Goal: Task Accomplishment & Management: Manage account settings

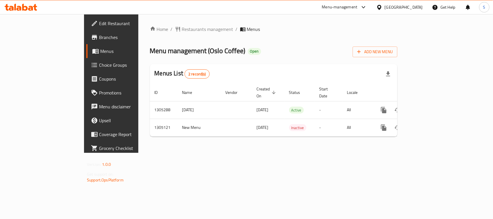
click at [33, 9] on icon at bounding box center [21, 7] width 33 height 7
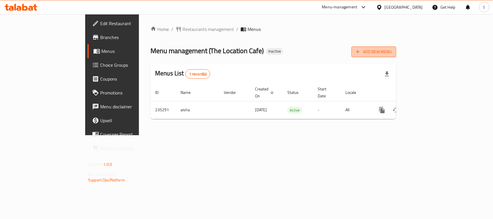
click at [392, 54] on span "Add New Menu" at bounding box center [374, 51] width 36 height 7
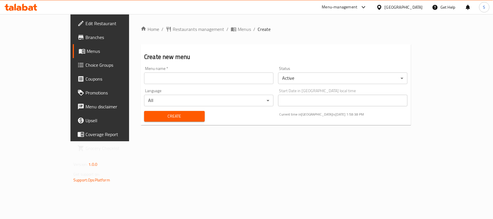
click at [254, 79] on input "text" at bounding box center [208, 79] width 129 height 12
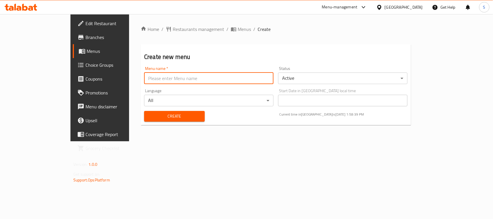
type input "New Menu"
click at [155, 116] on span "Create" at bounding box center [174, 116] width 51 height 7
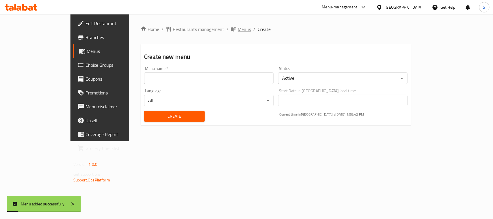
click at [238, 32] on span "Menus" at bounding box center [244, 29] width 13 height 7
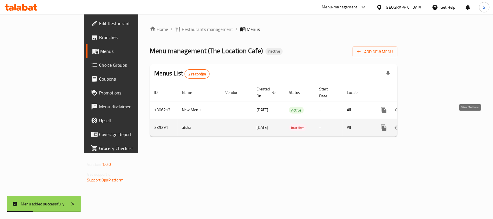
click at [433, 121] on link "enhanced table" at bounding box center [426, 128] width 14 height 14
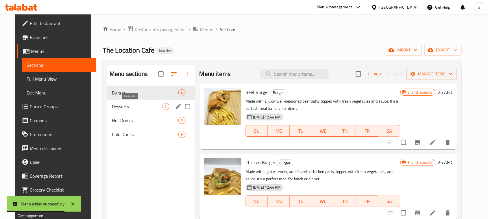
click at [135, 106] on span "Desserts" at bounding box center [137, 106] width 50 height 7
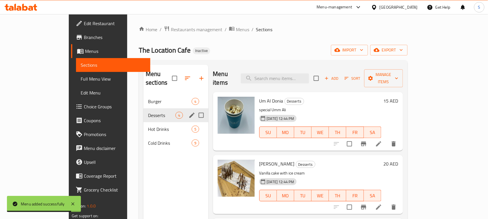
click at [143, 111] on div "Desserts 4" at bounding box center [175, 115] width 65 height 14
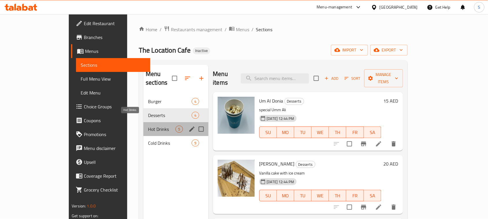
click at [148, 126] on span "Hot Drinks" at bounding box center [161, 129] width 27 height 7
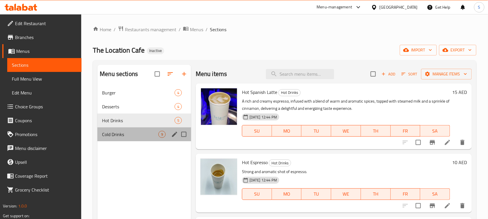
click at [142, 129] on div "Cold Drinks 9" at bounding box center [144, 134] width 94 height 14
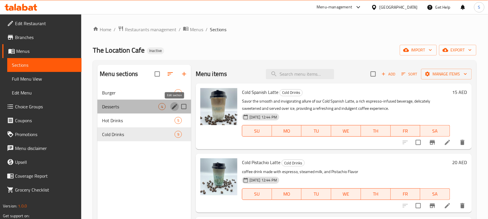
click at [176, 107] on icon "edit" at bounding box center [174, 106] width 7 height 7
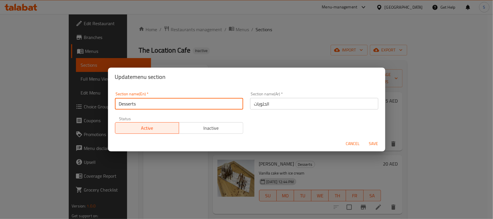
drag, startPoint x: 156, startPoint y: 106, endPoint x: 100, endPoint y: 105, distance: 56.1
click at [100, 105] on div "Update menu section Section name(En)   * Desserts Section name(En) * Section na…" at bounding box center [246, 109] width 493 height 219
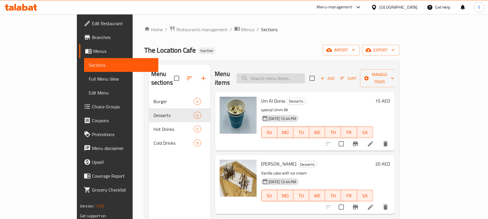
click at [275, 73] on input "search" at bounding box center [271, 78] width 68 height 10
paste input "Espresso"
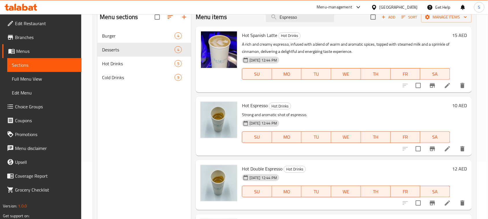
scroll to position [45, 0]
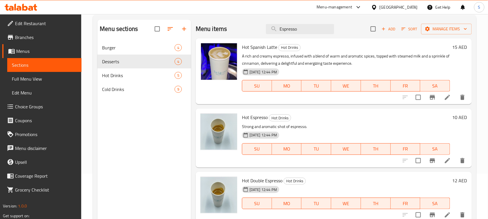
type input "Espresso"
click at [53, 77] on span "Full Menu View" at bounding box center [44, 78] width 65 height 7
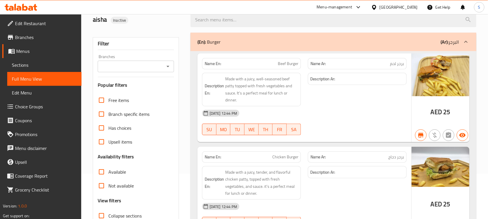
click at [170, 25] on div "aisha Inactive" at bounding box center [138, 20] width 98 height 26
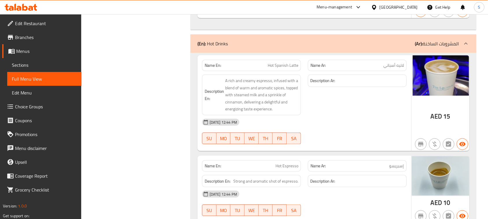
scroll to position [758, 0]
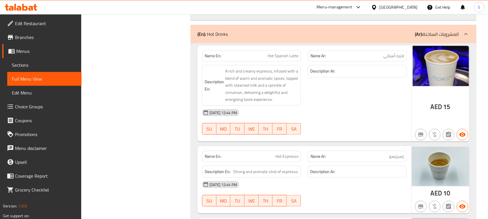
copy span "إسبريسو"
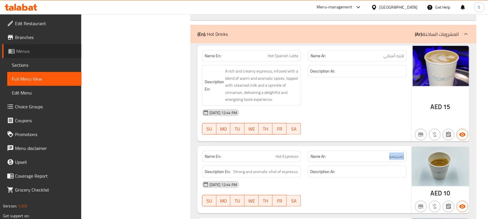
click at [25, 52] on span "Menus" at bounding box center [46, 51] width 61 height 7
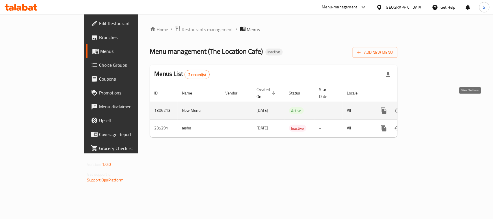
click at [429, 107] on icon "enhanced table" at bounding box center [425, 110] width 7 height 7
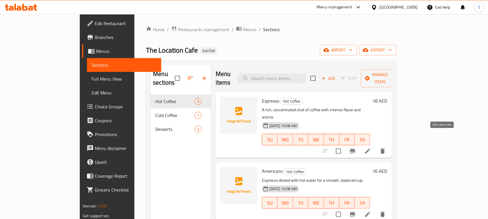
click at [371, 148] on icon at bounding box center [367, 151] width 7 height 7
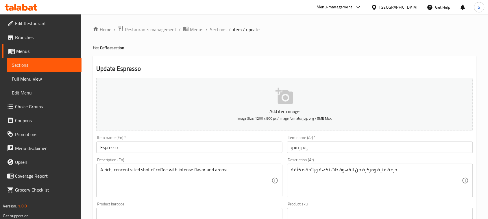
click at [301, 167] on textarea "جرعة غنية ومركزة من القهوة ذات نكهة ورائحة مكثفة." at bounding box center [376, 180] width 171 height 27
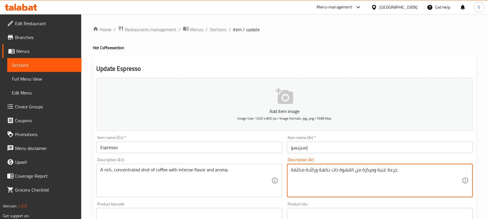
click at [301, 167] on textarea "جرعة غنية ومركزة من القهوة ذات نكهة ورائحة مكثفة." at bounding box center [376, 180] width 171 height 27
paste textarea "قهوة غنية، مركزة بنكهة ورائحة قوي"
type textarea "جرعة قهوة غنية، مركزة بنكهة ورائحة قوية."
click at [186, 169] on textarea "A rich, concentrated shot of coffee with intense flavor and aroma." at bounding box center [185, 180] width 171 height 27
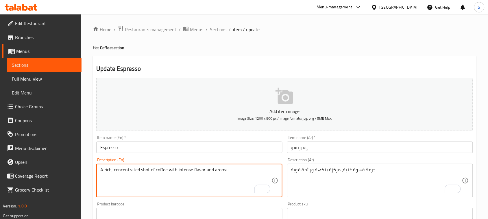
click at [260, 176] on textarea "A rich, concentrated shot of coffee with intense flavor and aroma." at bounding box center [185, 180] width 171 height 27
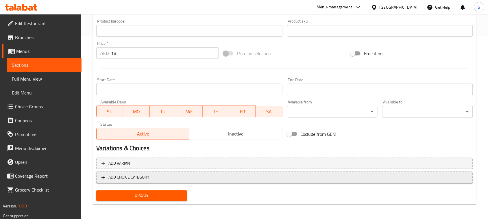
scroll to position [183, 0]
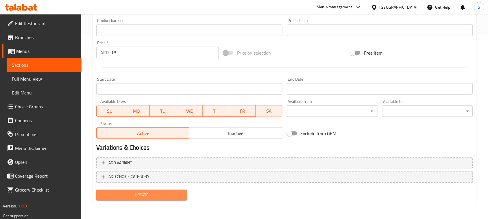
click at [151, 194] on span "Update" at bounding box center [141, 195] width 81 height 7
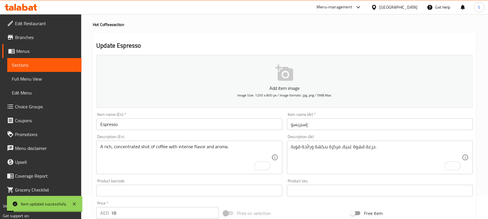
scroll to position [0, 0]
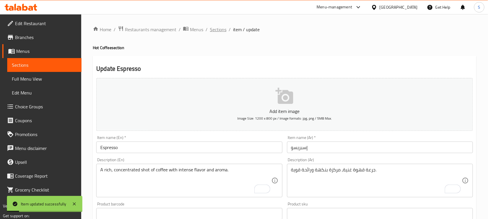
click at [213, 30] on span "Sections" at bounding box center [218, 29] width 16 height 7
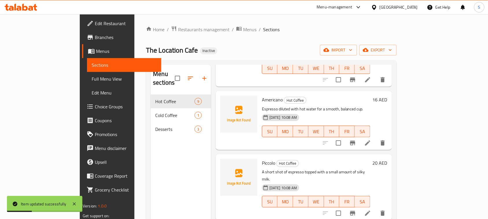
scroll to position [72, 0]
click at [376, 137] on li at bounding box center [367, 142] width 16 height 10
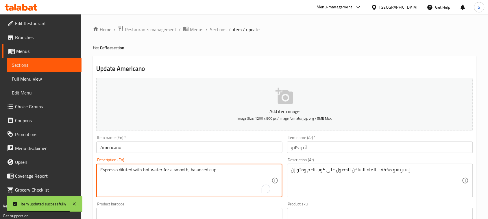
click at [194, 169] on textarea "Espresso diluted with hot water for a smooth, balanced cup." at bounding box center [185, 180] width 171 height 27
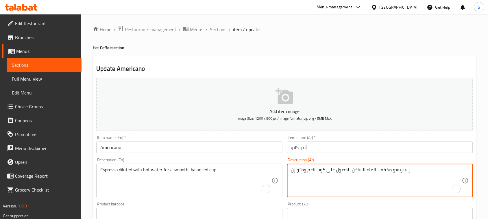
click at [308, 172] on textarea "إسبريسو مخفف بالماء الساخن للحصول على كوب ناعم ومتوازن." at bounding box center [376, 180] width 171 height 27
paste textarea "ماء ساخن ل"
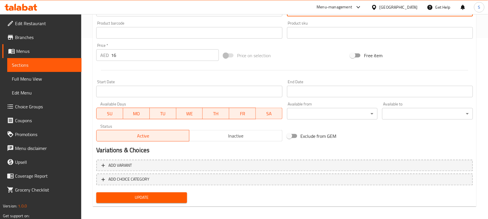
scroll to position [183, 0]
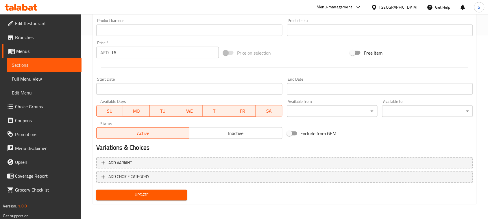
type textarea "إسبريسو مخفف بماء ساخن لكوب ناعم ومتوازن."
click at [159, 192] on span "Update" at bounding box center [141, 195] width 81 height 7
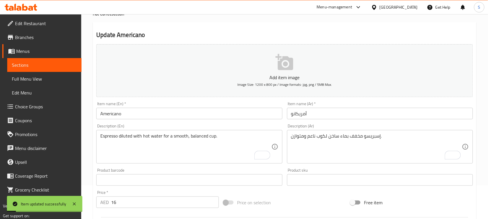
scroll to position [0, 0]
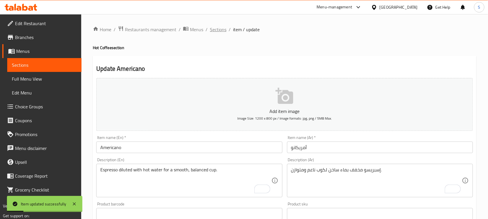
click at [216, 32] on span "Sections" at bounding box center [218, 29] width 16 height 7
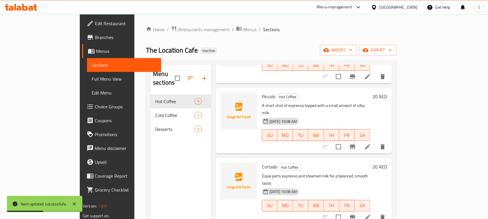
scroll to position [144, 0]
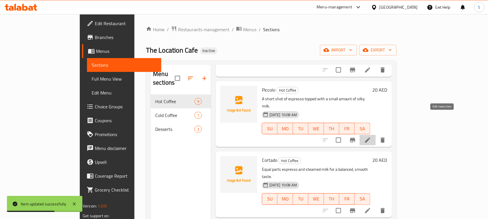
click at [371, 137] on icon at bounding box center [367, 140] width 7 height 7
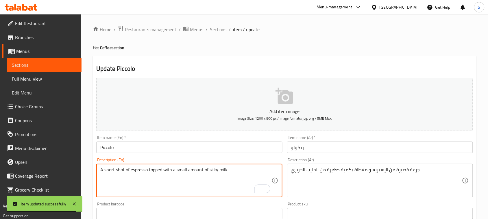
drag, startPoint x: 237, startPoint y: 169, endPoint x: 99, endPoint y: 165, distance: 137.9
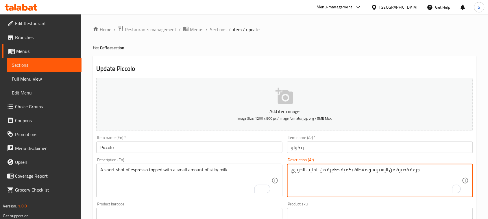
drag, startPoint x: 327, startPoint y: 170, endPoint x: 421, endPoint y: 173, distance: 94.0
click at [374, 171] on textarea "جرعة قصيرة من الإسبريسو مغطاة بكمية صغيرة من الحليب الحريري." at bounding box center [376, 180] width 171 height 27
drag, startPoint x: 370, startPoint y: 170, endPoint x: 471, endPoint y: 171, distance: 101.1
click at [471, 171] on div "جرعة قصيرة من الإسبريسو مغطاة بكمية صغيرة من الحليب الحريري. Description (Ar)" at bounding box center [380, 181] width 186 height 34
paste textarea "إسبريسو قصيرة مغطاة بكمية قليلة من"
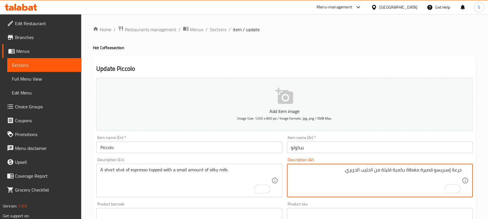
type textarea "جرعة إسبريسو قصيرة مغطاة بكمية قليلة من الحليب الحريري."
click at [233, 56] on div "Update Piccolo Add item image Image Size: 1200 x 800 px / Image formats: jpg, p…" at bounding box center [284, 222] width 383 height 332
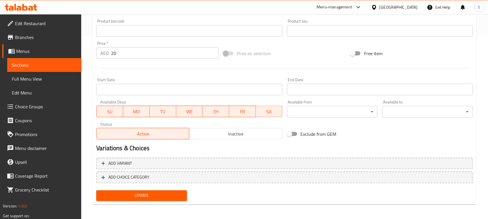
scroll to position [183, 0]
click at [172, 196] on span "Update" at bounding box center [141, 195] width 81 height 7
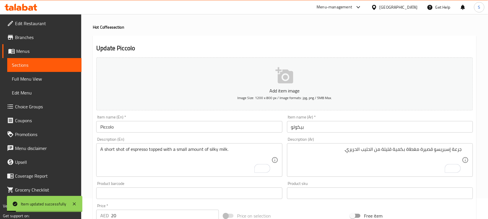
scroll to position [0, 0]
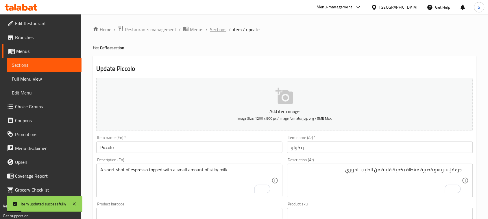
click at [214, 31] on span "Sections" at bounding box center [218, 29] width 16 height 7
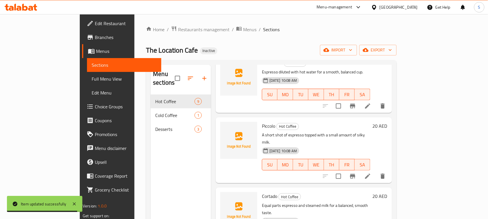
scroll to position [181, 0]
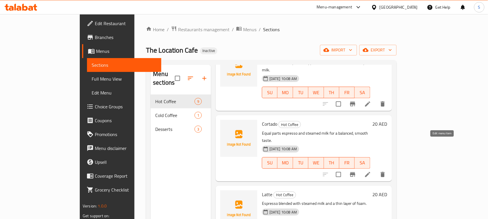
click at [371, 171] on icon at bounding box center [367, 174] width 7 height 7
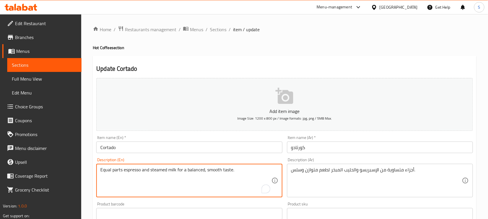
click at [155, 171] on textarea "Equal parts espresso and steamed milk for a balanced, smooth taste." at bounding box center [185, 180] width 171 height 27
click at [155, 170] on textarea "Equal parts espresso and steamed milk for a balanced, smooth taste." at bounding box center [185, 180] width 171 height 27
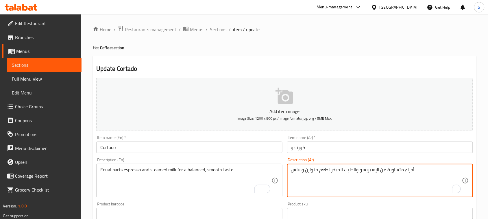
drag, startPoint x: 303, startPoint y: 168, endPoint x: 292, endPoint y: 170, distance: 11.3
paste textarea "ناعم"
type textarea "أجزاء متساوية من الإسبريسو والحليب المبخر لطعم متوازن وناعم."
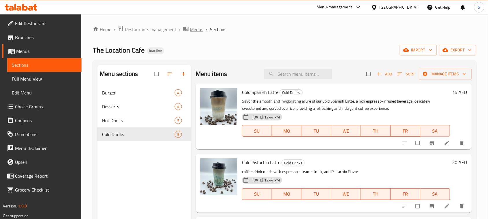
click at [189, 33] on span "breadcrumb" at bounding box center [186, 30] width 7 height 8
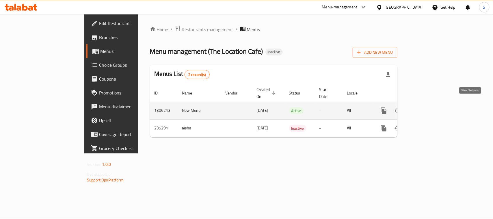
click at [429, 107] on icon "enhanced table" at bounding box center [425, 110] width 7 height 7
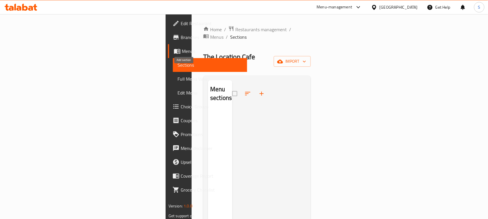
click at [258, 90] on icon "button" at bounding box center [261, 93] width 7 height 7
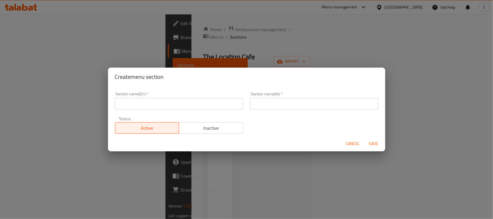
click at [180, 101] on input "text" at bounding box center [179, 104] width 128 height 12
paste input "Desserts"
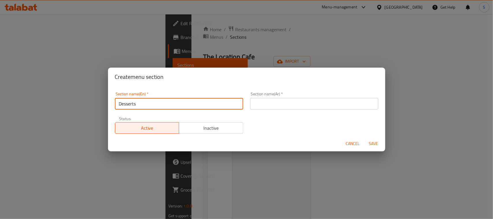
type input "Desserts"
click at [254, 104] on input "text" at bounding box center [314, 104] width 128 height 12
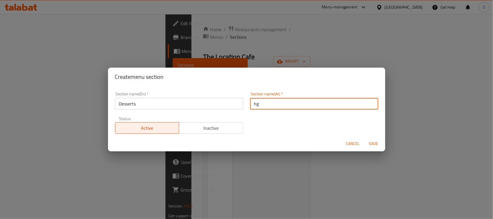
type input "h"
type input "الحلويات"
click at [365, 138] on button "Save" at bounding box center [374, 143] width 18 height 11
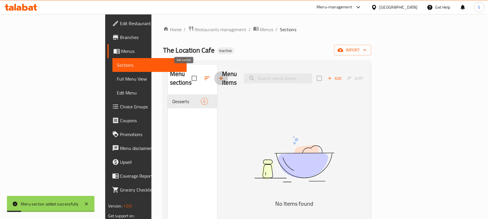
click at [218, 77] on icon "button" at bounding box center [221, 78] width 7 height 7
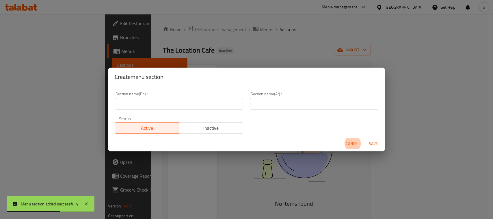
click at [180, 102] on input "text" at bounding box center [179, 104] width 128 height 12
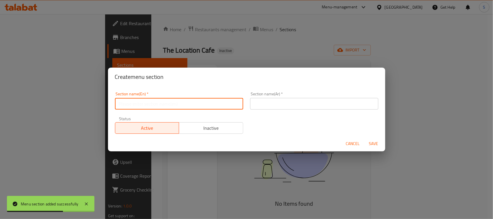
paste input "Hot Coffee"
type input "Hot Coffee"
click at [265, 105] on input "text" at bounding box center [314, 104] width 128 height 12
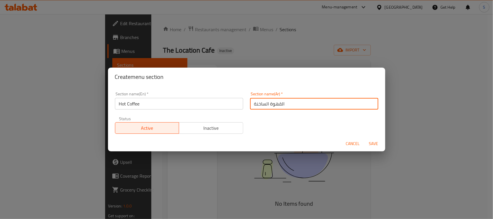
type input "القهوة الساخنة"
click at [365, 138] on button "Save" at bounding box center [374, 143] width 18 height 11
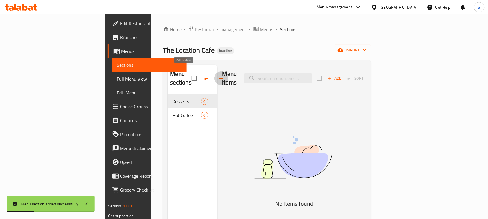
click at [218, 75] on icon "button" at bounding box center [221, 78] width 7 height 7
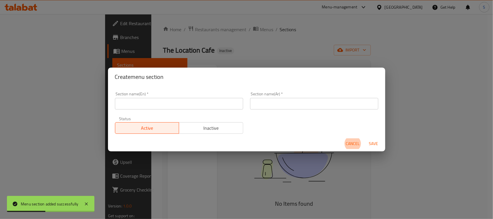
click at [230, 110] on div "Section name(En)   * Section name(En) *" at bounding box center [179, 100] width 135 height 25
click at [227, 107] on input "text" at bounding box center [179, 104] width 128 height 12
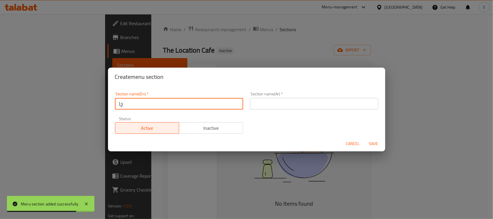
type input "}"
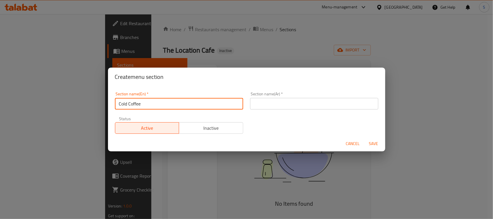
type input "Cold Coffee"
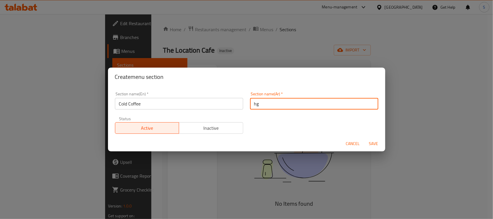
type input "h"
type input "القهوة الباردة"
click at [365, 138] on button "Save" at bounding box center [374, 143] width 18 height 11
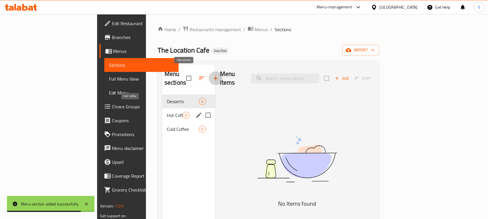
click at [167, 112] on span "Hot Coffee" at bounding box center [175, 115] width 16 height 7
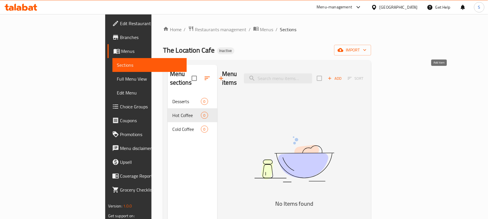
click at [342, 75] on span "Add" at bounding box center [335, 78] width 16 height 7
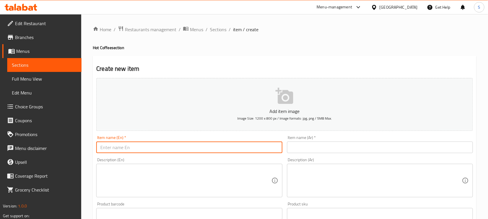
click at [230, 143] on input "text" at bounding box center [189, 148] width 186 height 12
paste input "Espresso"
type input "Espresso"
click at [346, 149] on input "text" at bounding box center [380, 148] width 186 height 12
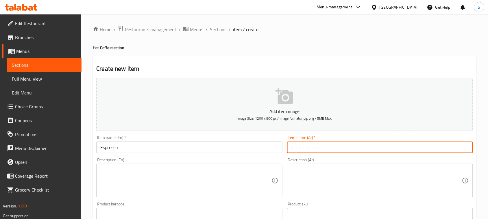
paste input "إسبريسو"
type input "إسبريسو"
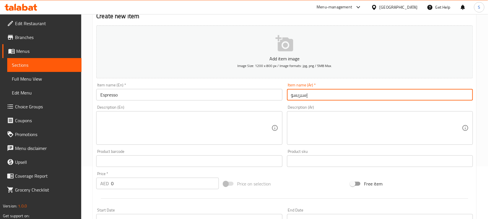
scroll to position [108, 0]
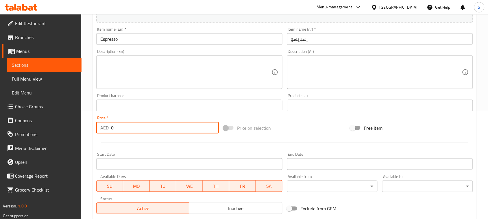
drag, startPoint x: 133, startPoint y: 128, endPoint x: 102, endPoint y: 131, distance: 31.7
click at [102, 131] on div "AED 0 Price *" at bounding box center [157, 128] width 123 height 12
paste input "18"
type input "18"
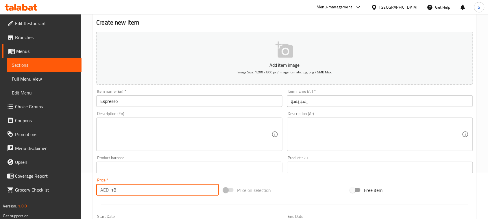
scroll to position [0, 0]
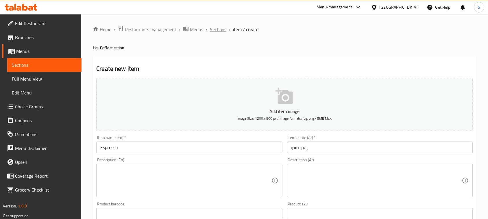
click at [216, 32] on span "Sections" at bounding box center [218, 29] width 16 height 7
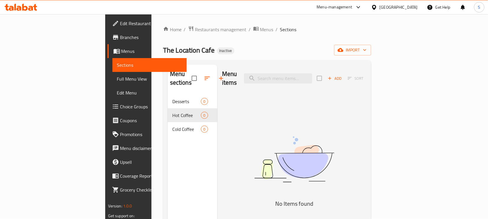
click at [238, 113] on div "Menu items Add Sort No Items found" at bounding box center [291, 174] width 149 height 219
click at [366, 52] on span "import" at bounding box center [353, 50] width 28 height 7
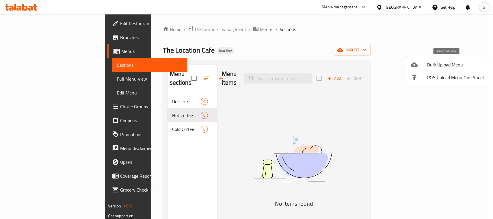
click at [431, 69] on li "Bulk Upload Menu" at bounding box center [448, 64] width 83 height 13
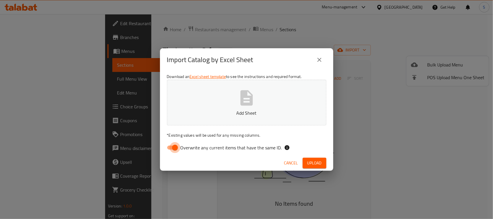
click at [172, 148] on input "Overwrite any current items that have the same ID." at bounding box center [175, 147] width 33 height 11
checkbox input "false"
click at [248, 103] on icon "button" at bounding box center [246, 97] width 12 height 15
click at [246, 104] on icon "button" at bounding box center [246, 97] width 12 height 15
click at [307, 162] on button "Upload" at bounding box center [315, 163] width 24 height 11
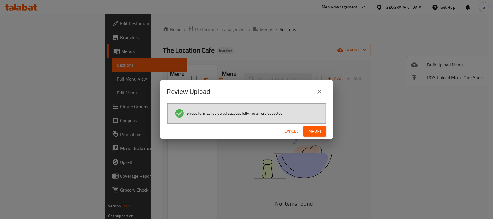
click at [311, 133] on span "Import" at bounding box center [315, 131] width 14 height 7
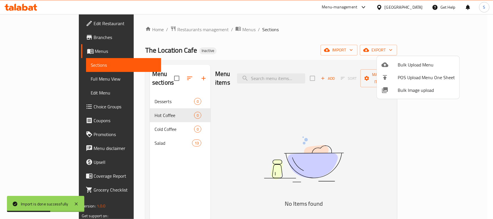
click at [139, 135] on div at bounding box center [246, 109] width 493 height 219
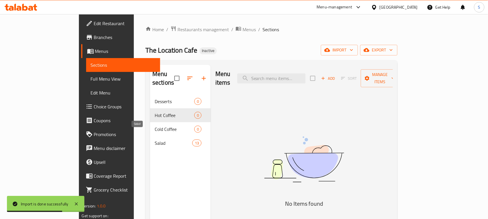
click at [155, 140] on span "Salad" at bounding box center [174, 143] width 38 height 7
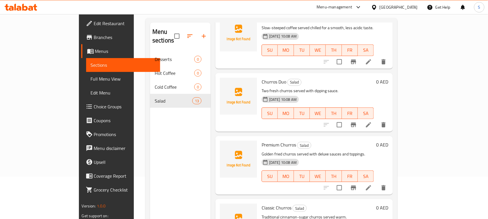
scroll to position [81, 0]
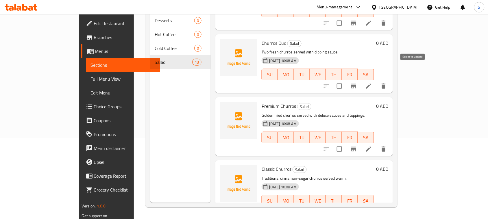
click at [345, 80] on input "checkbox" at bounding box center [339, 86] width 12 height 12
checkbox input "true"
click at [345, 143] on input "checkbox" at bounding box center [339, 149] width 12 height 12
checkbox input "true"
drag, startPoint x: 412, startPoint y: 193, endPoint x: 419, endPoint y: 175, distance: 19.3
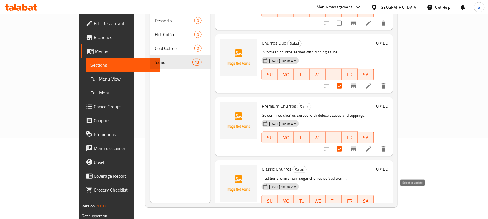
click at [345, 206] on input "checkbox" at bounding box center [339, 212] width 12 height 12
checkbox input "true"
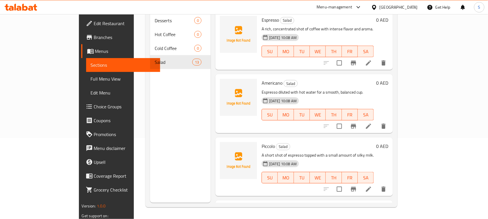
scroll to position [0, 0]
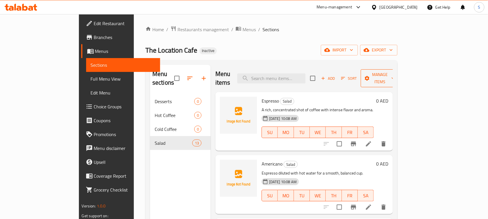
click at [395, 75] on span "Manage items" at bounding box center [379, 78] width 29 height 14
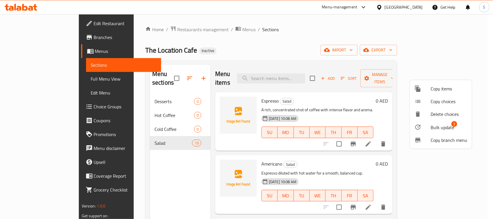
click at [445, 122] on li "Bulk update 3" at bounding box center [441, 126] width 62 height 13
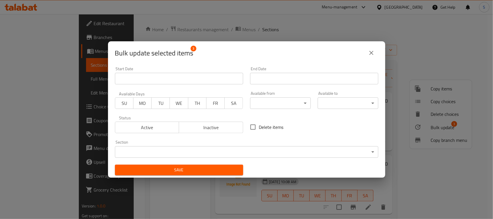
click at [270, 148] on body "​ Menu-management United Arab Emirates Get Help S Edit Restaurant Branches Menu…" at bounding box center [246, 116] width 493 height 205
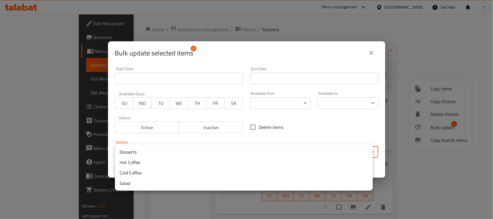
click at [158, 152] on li "Desserts" at bounding box center [244, 152] width 258 height 10
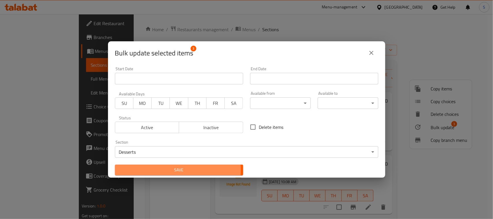
click at [164, 170] on span "Save" at bounding box center [179, 169] width 119 height 7
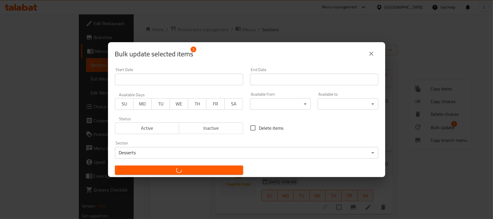
checkbox input "false"
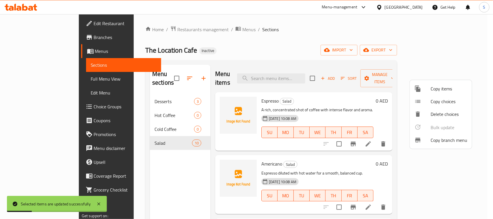
click at [261, 53] on div at bounding box center [246, 109] width 493 height 219
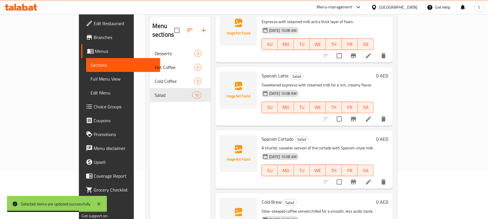
scroll to position [81, 0]
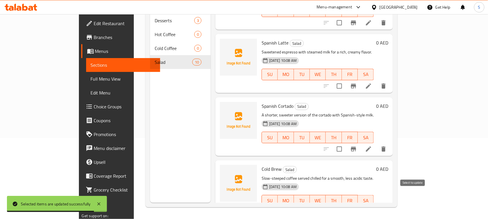
click at [345, 206] on input "checkbox" at bounding box center [339, 212] width 12 height 12
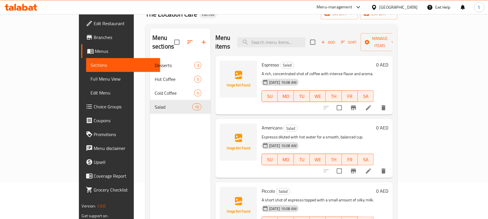
scroll to position [0, 0]
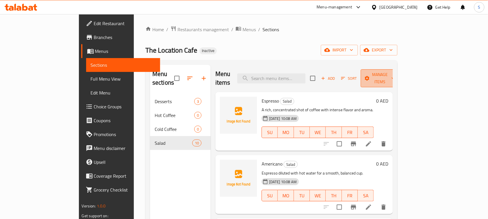
click at [399, 75] on button "Manage items" at bounding box center [380, 78] width 39 height 18
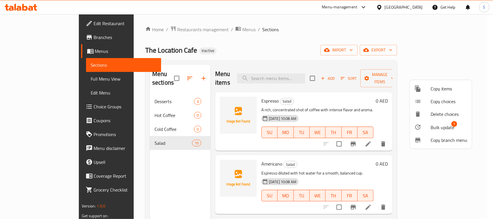
click at [441, 129] on span "Bulk update" at bounding box center [443, 127] width 24 height 7
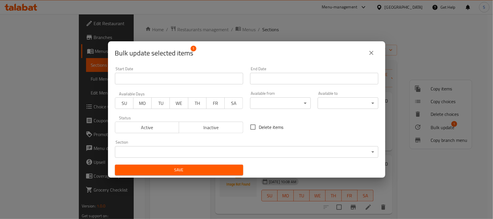
click at [204, 146] on body "​ Menu-management United Arab Emirates Get Help S Edit Restaurant Branches Menu…" at bounding box center [246, 116] width 493 height 205
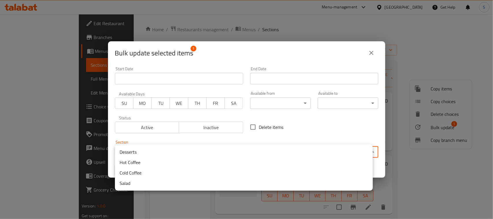
click at [181, 170] on li "Cold Coffee" at bounding box center [244, 173] width 258 height 10
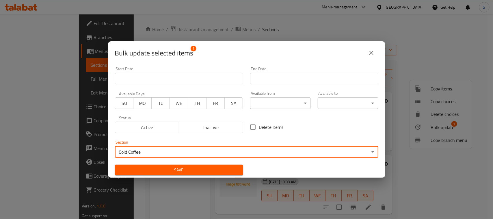
click at [181, 169] on span "Save" at bounding box center [179, 169] width 119 height 7
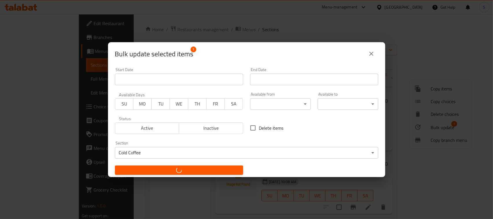
checkbox input "false"
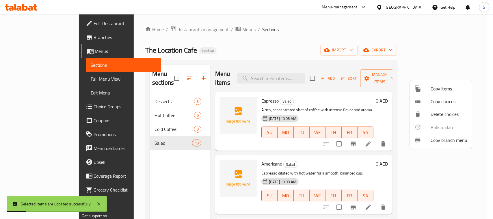
click at [154, 151] on div at bounding box center [246, 109] width 493 height 219
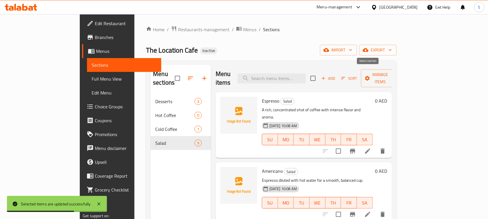
click at [319, 74] on input "checkbox" at bounding box center [313, 78] width 12 height 12
checkbox input "true"
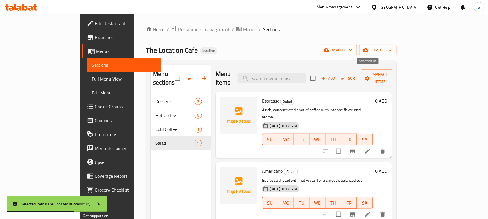
checkbox input "true"
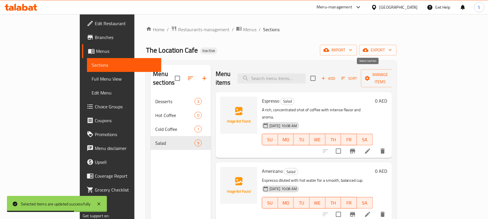
checkbox input "true"
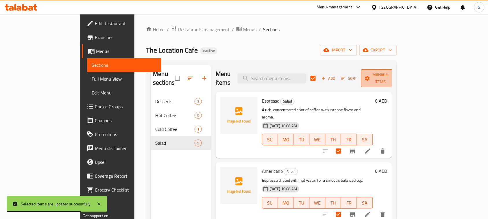
click at [395, 77] on span "Manage items" at bounding box center [380, 78] width 29 height 14
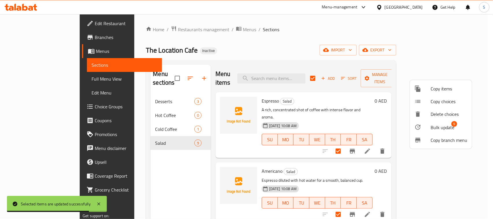
click at [435, 130] on span "Bulk update" at bounding box center [443, 127] width 24 height 7
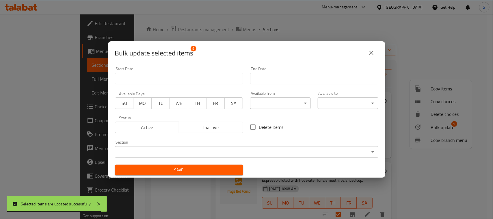
click at [168, 151] on body "Selected items are updated successfully ​ Menu-management United Arab Emirates …" at bounding box center [246, 116] width 493 height 205
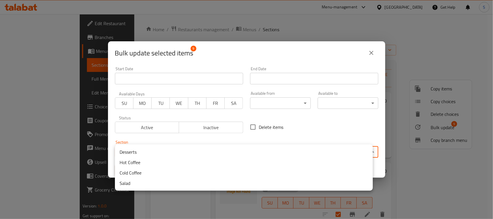
click at [127, 161] on li "Hot Coffee" at bounding box center [244, 162] width 258 height 10
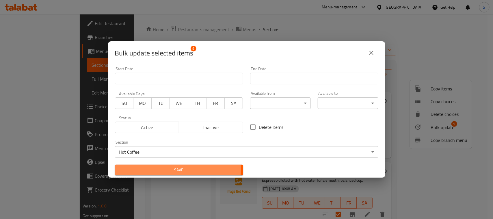
click at [138, 169] on span "Save" at bounding box center [179, 169] width 119 height 7
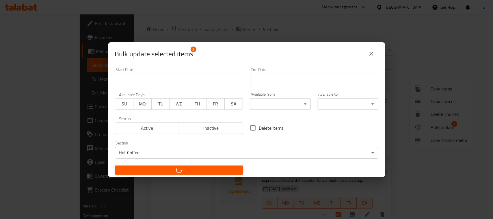
checkbox input "false"
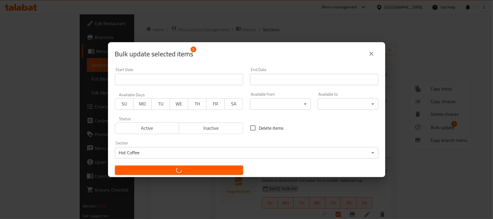
checkbox input "false"
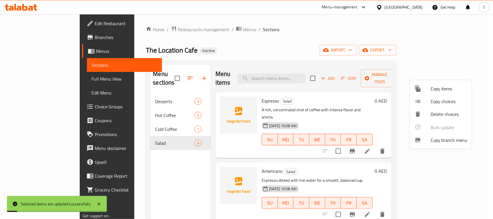
click at [159, 179] on div at bounding box center [246, 109] width 493 height 219
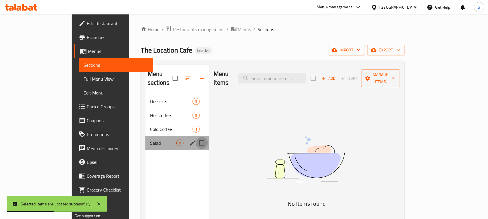
click at [196, 137] on input "Menu sections" at bounding box center [202, 143] width 12 height 12
checkbox input "true"
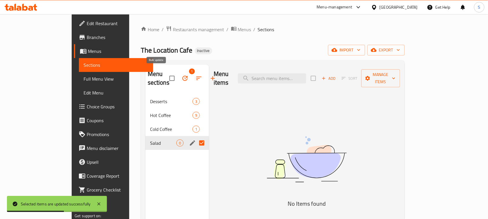
click at [178, 71] on button "button" at bounding box center [185, 78] width 14 height 14
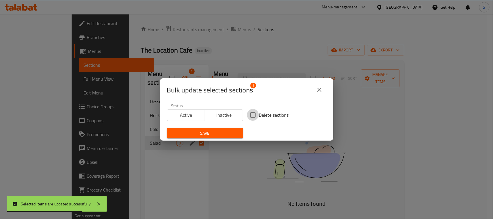
click at [249, 115] on input "Delete sections" at bounding box center [253, 115] width 12 height 12
checkbox input "true"
click at [214, 134] on span "Save" at bounding box center [205, 133] width 67 height 7
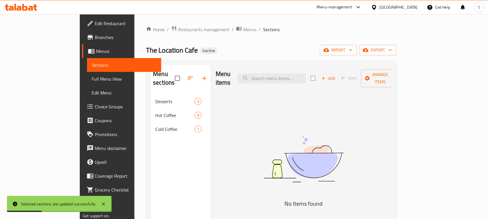
click at [214, 50] on div "The Location Cafe Inactive import export" at bounding box center [271, 50] width 250 height 11
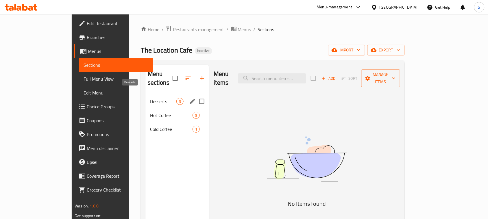
click at [150, 98] on span "Desserts" at bounding box center [163, 101] width 26 height 7
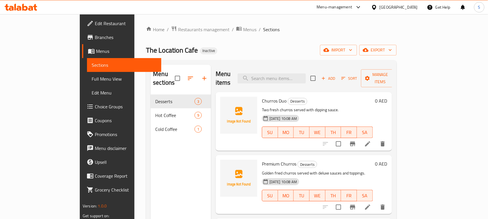
click at [387, 97] on h6 "0 AED" at bounding box center [381, 101] width 12 height 8
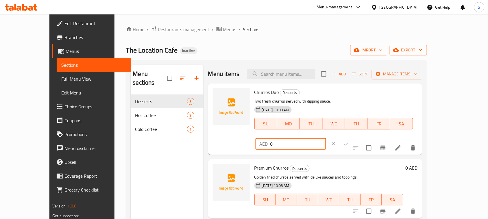
drag, startPoint x: 405, startPoint y: 94, endPoint x: 370, endPoint y: 88, distance: 35.4
click at [370, 88] on div "Churros Duo Desserts Two fresh churros served with dipping sauce. 18-08-2025 10…" at bounding box center [336, 119] width 168 height 67
type input "36"
click at [349, 141] on icon "ok" at bounding box center [346, 144] width 6 height 6
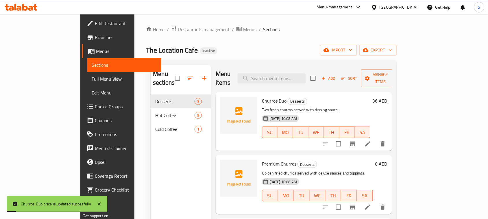
click at [387, 160] on h6 "0 AED" at bounding box center [381, 164] width 12 height 8
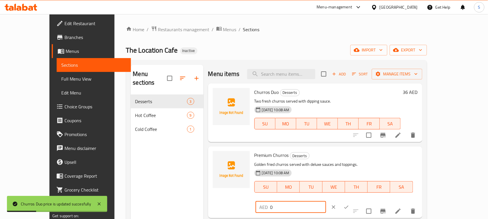
drag, startPoint x: 403, startPoint y: 156, endPoint x: 366, endPoint y: 151, distance: 38.2
click at [366, 151] on div "Premium Churros Desserts Golden fried churros served with deluxe sauces and top…" at bounding box center [336, 182] width 168 height 67
type input "35"
click at [349, 204] on icon "ok" at bounding box center [346, 207] width 6 height 6
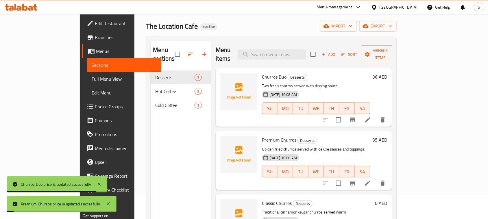
scroll to position [36, 0]
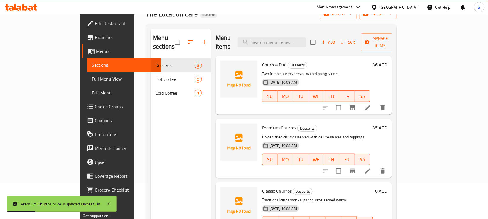
click at [387, 187] on div "0 AED" at bounding box center [380, 191] width 14 height 8
click at [387, 187] on h6 "0 AED" at bounding box center [381, 191] width 12 height 8
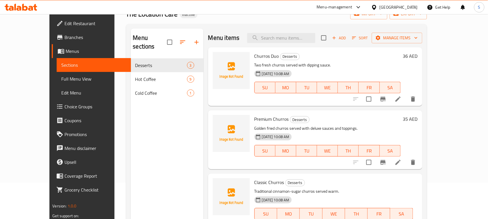
type input "32"
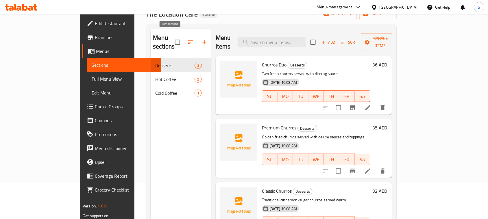
click at [187, 40] on icon "button" at bounding box center [190, 42] width 7 height 7
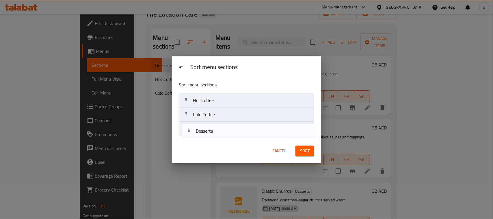
drag, startPoint x: 209, startPoint y: 103, endPoint x: 212, endPoint y: 136, distance: 33.1
click at [212, 136] on div "Sort menu sections Desserts Hot Coffee Cold Coffee" at bounding box center [246, 108] width 149 height 62
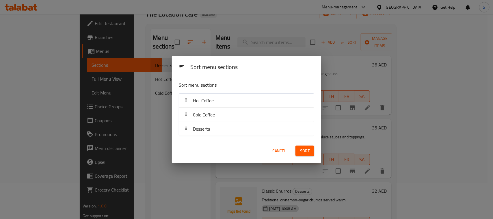
click at [311, 154] on button "Sort" at bounding box center [305, 151] width 19 height 11
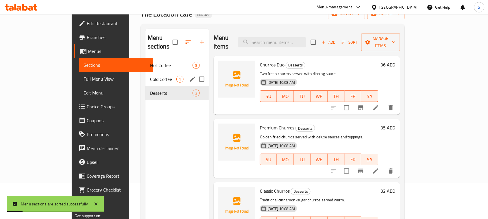
click at [150, 76] on span "Cold Coffee" at bounding box center [163, 79] width 26 height 7
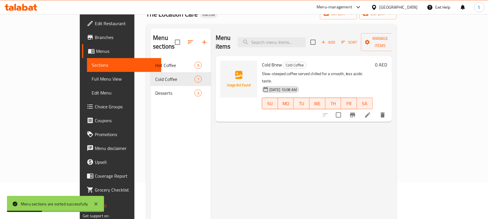
click at [387, 61] on h6 "0 AED" at bounding box center [381, 65] width 12 height 8
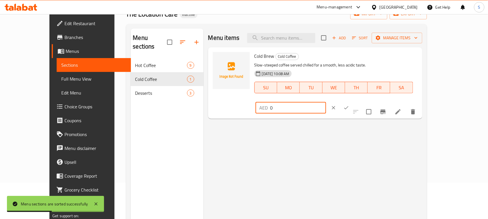
drag, startPoint x: 399, startPoint y: 57, endPoint x: 361, endPoint y: 54, distance: 38.2
click at [361, 54] on div "Cold Brew Cold Coffee Slow-steeped coffee served chilled for a smooth, less aci…" at bounding box center [336, 83] width 168 height 67
type input "25"
click at [353, 101] on button "ok" at bounding box center [346, 107] width 13 height 13
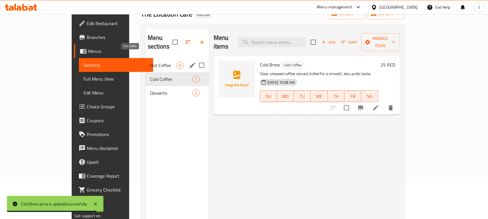
click at [150, 62] on span "Hot Coffee" at bounding box center [163, 65] width 26 height 7
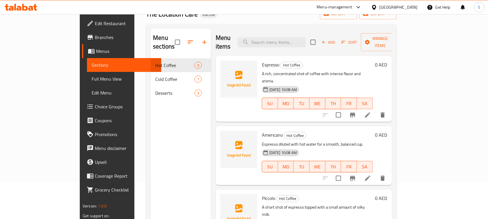
click at [387, 61] on h6 "0 AED" at bounding box center [381, 65] width 12 height 8
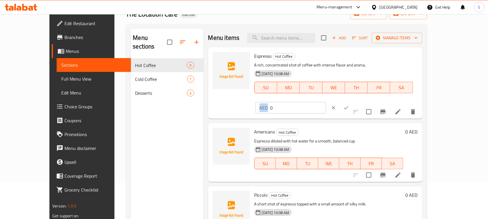
click at [326, 102] on div "AED 0 ​" at bounding box center [290, 108] width 71 height 12
drag, startPoint x: 389, startPoint y: 58, endPoint x: 381, endPoint y: 58, distance: 8.4
click at [326, 102] on div "AED 0 ​" at bounding box center [290, 108] width 71 height 12
type input "18"
click at [349, 105] on icon "ok" at bounding box center [346, 108] width 6 height 6
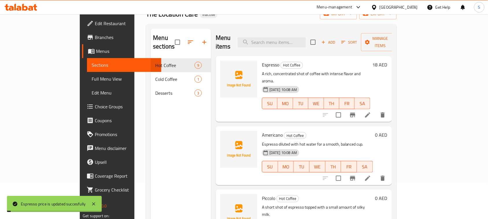
click at [387, 131] on div "0 AED" at bounding box center [380, 135] width 14 height 8
click at [387, 131] on h6 "0 AED" at bounding box center [381, 135] width 12 height 8
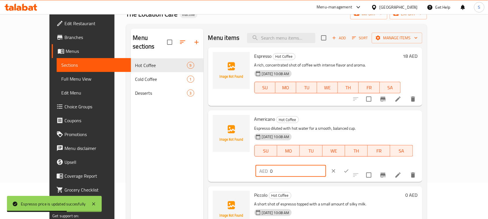
drag, startPoint x: 392, startPoint y: 119, endPoint x: 373, endPoint y: 120, distance: 18.5
click at [326, 165] on div "AED 0 ​" at bounding box center [290, 171] width 71 height 12
type input "16"
click at [349, 168] on icon "ok" at bounding box center [346, 171] width 6 height 6
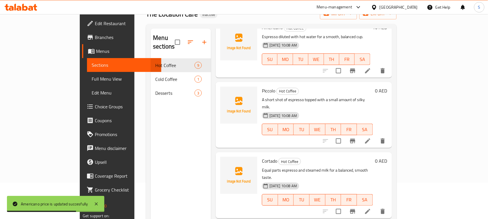
scroll to position [108, 0]
click at [387, 86] on div "0 AED" at bounding box center [380, 90] width 14 height 8
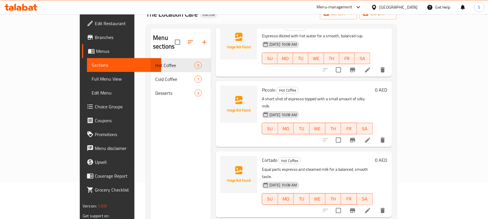
click at [387, 86] on h6 "0 AED" at bounding box center [381, 90] width 12 height 8
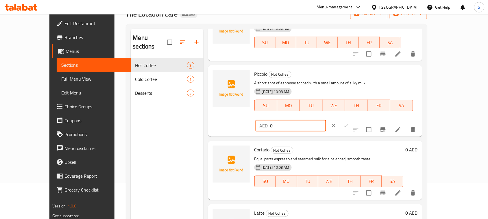
click at [326, 120] on input "0" at bounding box center [298, 126] width 56 height 12
type input "20"
click at [349, 123] on icon "ok" at bounding box center [346, 126] width 6 height 6
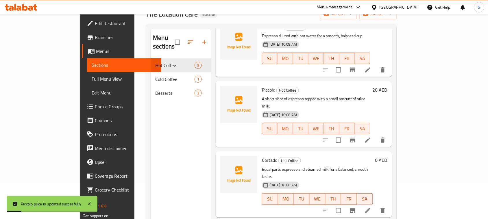
click at [387, 156] on h6 "0 AED" at bounding box center [381, 160] width 12 height 8
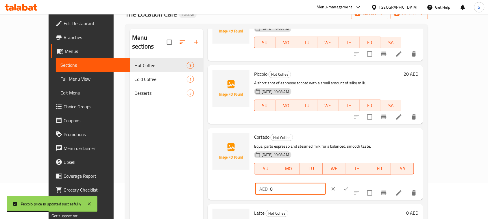
click at [326, 183] on input "0" at bounding box center [298, 189] width 56 height 12
type input "20"
click at [352, 183] on button "ok" at bounding box center [346, 189] width 13 height 13
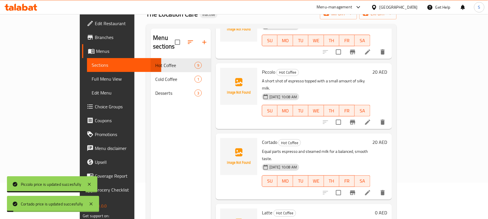
scroll to position [144, 0]
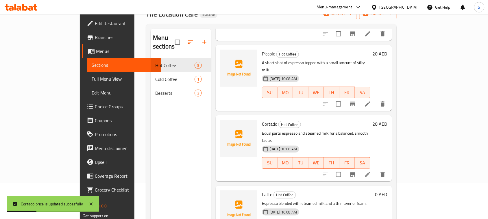
click at [387, 190] on h6 "0 AED" at bounding box center [381, 194] width 12 height 8
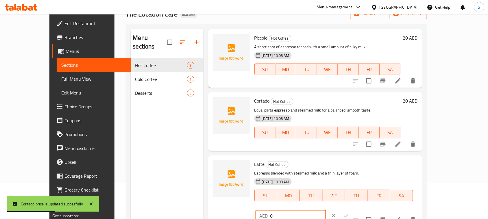
click at [326, 210] on input "0" at bounding box center [298, 216] width 56 height 12
type input "20"
click at [353, 209] on button "ok" at bounding box center [346, 215] width 13 height 13
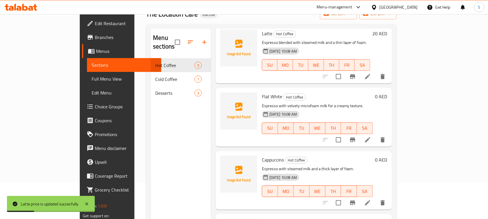
scroll to position [325, 0]
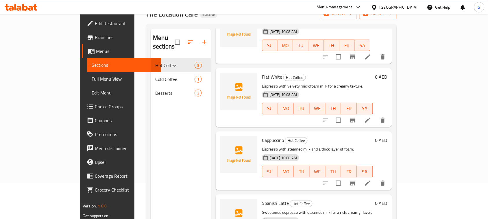
click at [387, 73] on h6 "0 AED" at bounding box center [381, 77] width 12 height 8
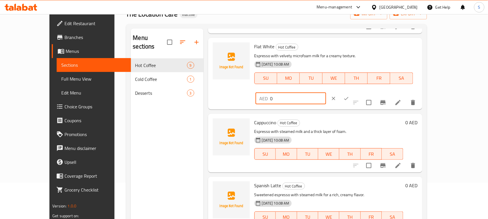
drag, startPoint x: 391, startPoint y: 47, endPoint x: 379, endPoint y: 45, distance: 11.9
click at [326, 93] on div "AED 0 ​" at bounding box center [290, 99] width 71 height 12
type input "18"
click at [353, 92] on button "ok" at bounding box center [346, 98] width 13 height 13
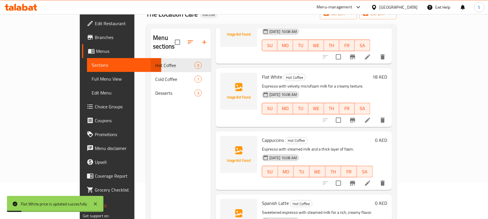
click at [387, 136] on h6 "0 AED" at bounding box center [381, 140] width 12 height 8
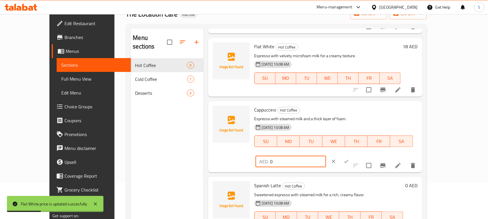
drag, startPoint x: 413, startPoint y: 109, endPoint x: 372, endPoint y: 109, distance: 40.5
click at [326, 156] on div "AED 0 ​" at bounding box center [290, 162] width 71 height 12
type input "24"
click at [353, 155] on button "ok" at bounding box center [346, 161] width 13 height 13
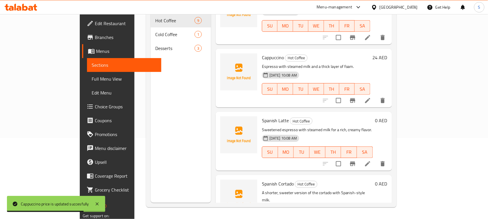
scroll to position [81, 0]
click at [387, 116] on h6 "0 AED" at bounding box center [381, 120] width 12 height 8
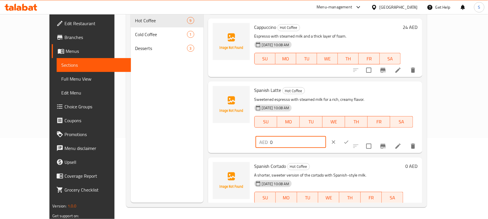
drag, startPoint x: 401, startPoint y: 91, endPoint x: 369, endPoint y: 92, distance: 31.8
click at [326, 136] on div "AED 0 ​" at bounding box center [290, 142] width 71 height 12
type input "28"
click at [348, 140] on icon "ok" at bounding box center [346, 141] width 4 height 3
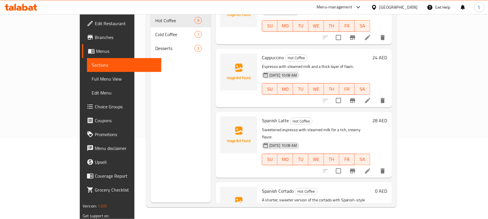
click at [387, 187] on h6 "0 AED" at bounding box center [381, 191] width 12 height 8
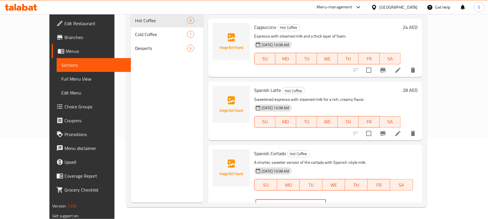
drag, startPoint x: 383, startPoint y: 151, endPoint x: 372, endPoint y: 152, distance: 11.3
click at [326, 199] on div "AED 0 ​" at bounding box center [290, 205] width 71 height 12
type input "24"
click at [353, 199] on button "ok" at bounding box center [346, 205] width 13 height 13
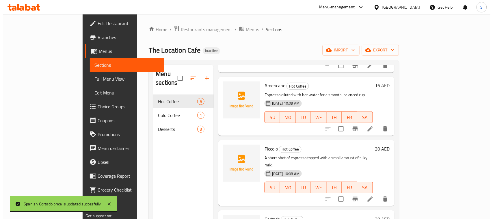
scroll to position [38, 0]
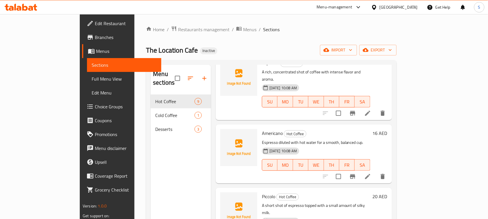
click at [194, 34] on div "Home / Restaurants management / Menus / Sections The Location Cafe Inactive imp…" at bounding box center [271, 157] width 250 height 263
click at [243, 31] on span "Menus" at bounding box center [249, 29] width 13 height 7
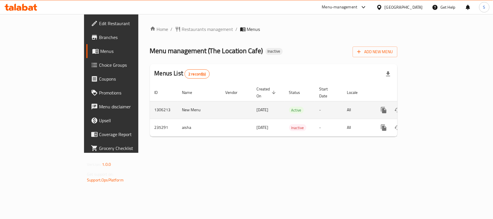
click at [150, 105] on td "1306213" at bounding box center [164, 110] width 28 height 18
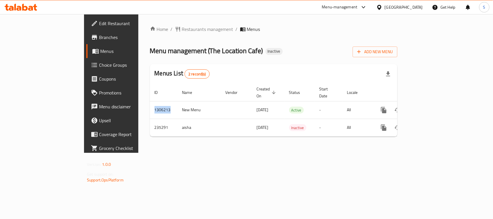
copy td "1306213"
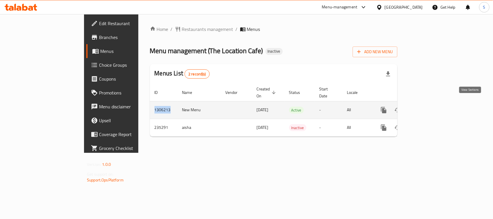
click at [429, 107] on icon "enhanced table" at bounding box center [425, 110] width 7 height 7
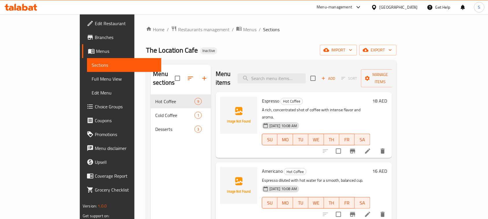
click at [92, 79] on span "Full Menu View" at bounding box center [124, 78] width 65 height 7
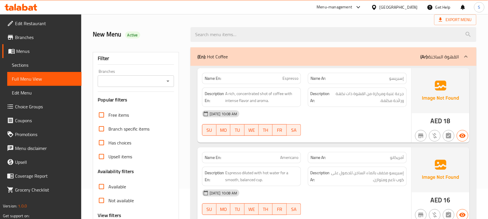
scroll to position [72, 0]
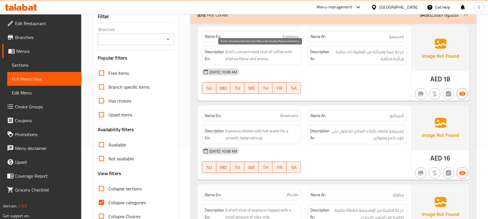
click at [250, 54] on span "A rich, concentrated shot of coffee with intense flavor and aroma." at bounding box center [261, 55] width 73 height 14
copy span "A rich, concentrated shot of coffee with intense flavor and aroma."
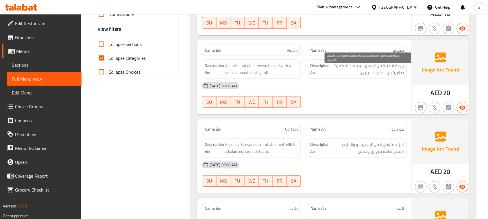
scroll to position [253, 0]
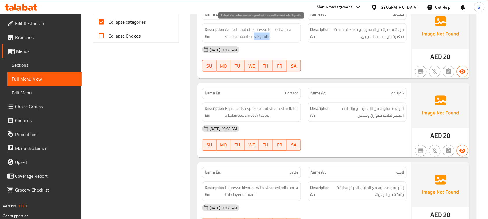
drag, startPoint x: 254, startPoint y: 39, endPoint x: 269, endPoint y: 36, distance: 15.3
click at [269, 36] on span "A short shot of espresso topped with a small amount of silky milk." at bounding box center [261, 33] width 73 height 14
copy span "silky milk"
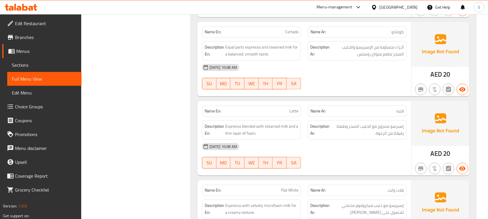
scroll to position [325, 0]
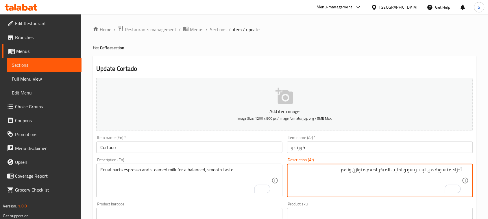
click at [456, 169] on textarea "أجزاء متساوية من الإسبريسو والحليب المبخر لطعم متوازن وناعم." at bounding box center [376, 180] width 171 height 27
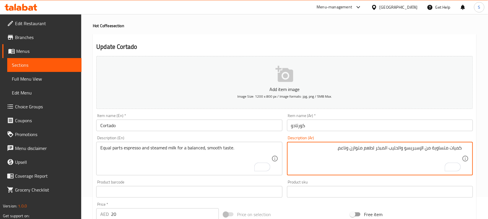
scroll to position [181, 0]
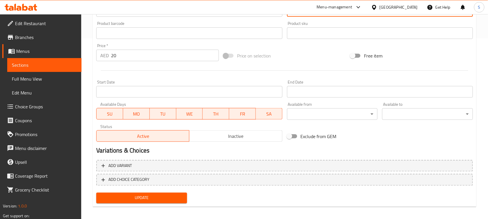
type textarea "كميات متساوية من الإسبريسو والحليب المبخر لطعم متوازن وناعم."
click at [144, 196] on span "Update" at bounding box center [141, 197] width 81 height 7
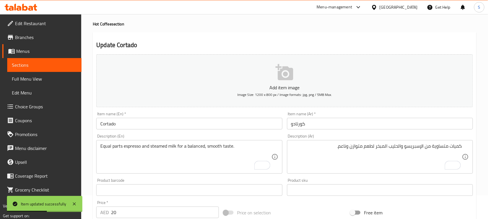
scroll to position [0, 0]
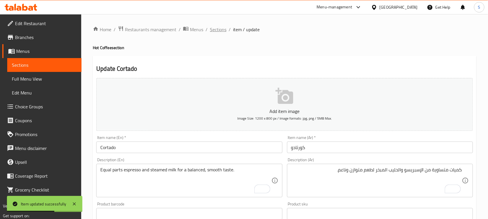
click at [222, 31] on span "Sections" at bounding box center [218, 29] width 16 height 7
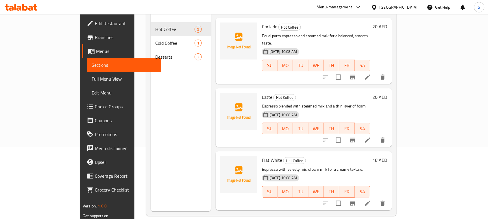
scroll to position [182, 0]
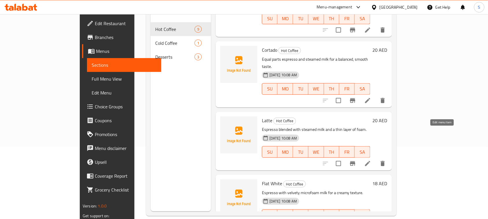
click at [371, 160] on icon at bounding box center [367, 163] width 7 height 7
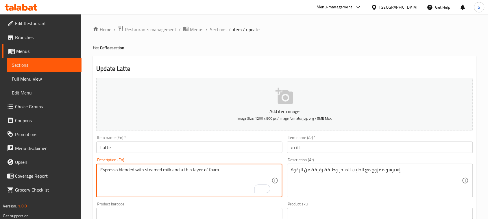
drag, startPoint x: 123, startPoint y: 169, endPoint x: 145, endPoint y: 168, distance: 22.0
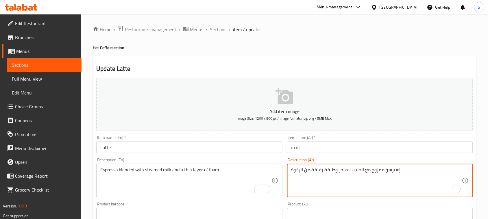
click at [377, 170] on textarea "إسبرسو ممزوج مع الحليب المبخر وطبقة رقيقة من الرغوة." at bounding box center [376, 180] width 171 height 27
paste textarea "خلوط"
click at [367, 168] on textarea "إسبرسو مخلوط مع الحليب المبخر وطبقة رقيقة من الرغوة." at bounding box center [376, 180] width 171 height 27
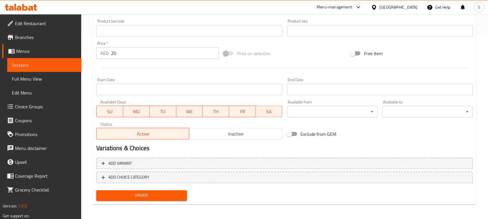
scroll to position [183, 0]
type textarea "إسبرسو مخلوط بالحليب المبخر وطبقة رقيقة من الرغوة."
click at [161, 197] on span "Update" at bounding box center [141, 195] width 81 height 7
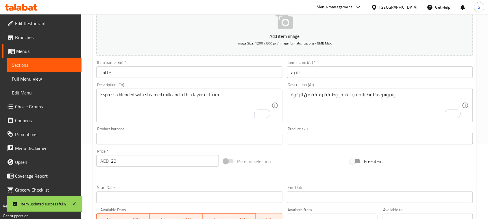
scroll to position [0, 0]
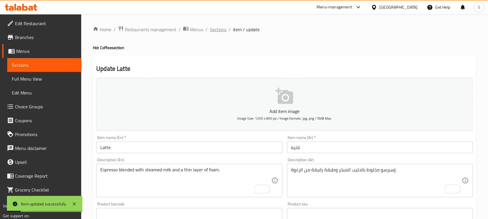
click at [212, 26] on span "Sections" at bounding box center [218, 29] width 16 height 7
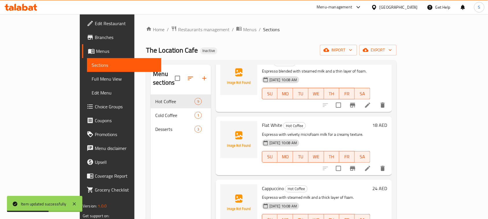
scroll to position [325, 0]
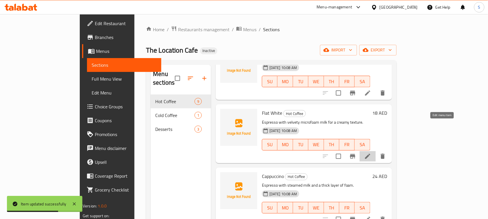
click at [371, 153] on icon at bounding box center [367, 156] width 7 height 7
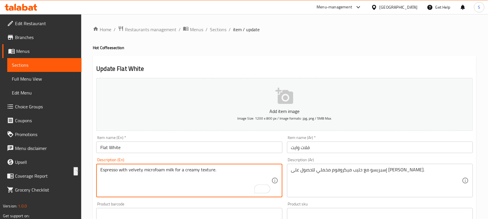
drag, startPoint x: 129, startPoint y: 168, endPoint x: 174, endPoint y: 170, distance: 44.8
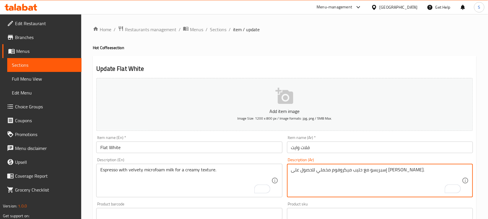
drag, startPoint x: 387, startPoint y: 170, endPoint x: 342, endPoint y: 170, distance: 45.7
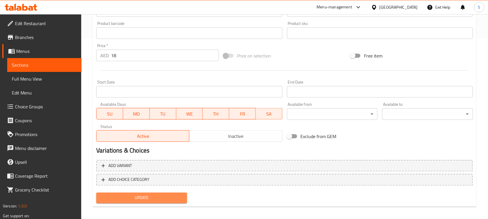
click at [164, 199] on span "Update" at bounding box center [141, 197] width 81 height 7
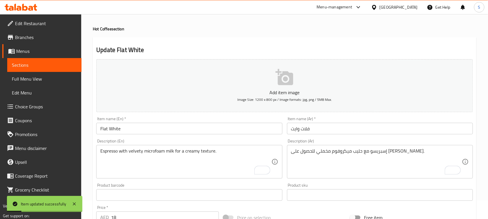
scroll to position [0, 0]
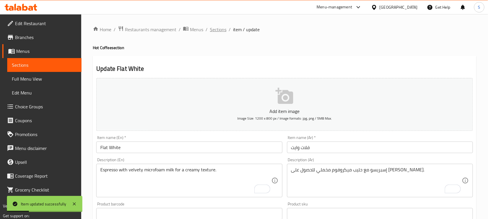
click at [218, 31] on span "Sections" at bounding box center [218, 29] width 16 height 7
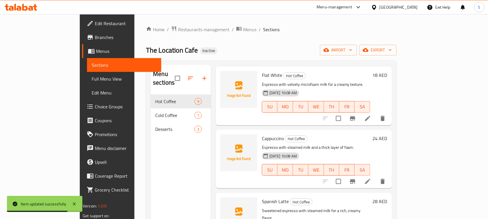
scroll to position [327, 0]
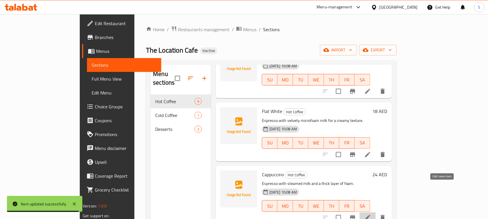
click at [370, 215] on icon at bounding box center [367, 217] width 5 height 5
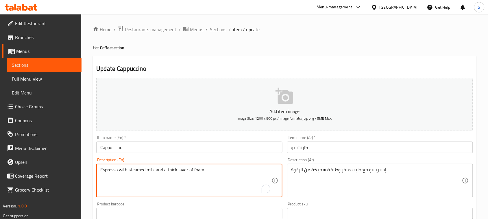
drag, startPoint x: 165, startPoint y: 170, endPoint x: 203, endPoint y: 168, distance: 38.2
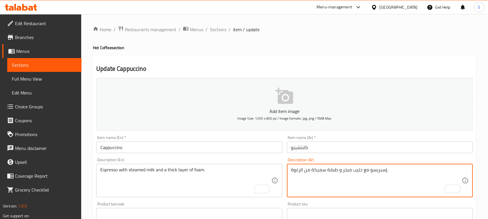
drag, startPoint x: 337, startPoint y: 170, endPoint x: 291, endPoint y: 172, distance: 46.3
click at [291, 172] on textarea "إسبريسو مع حليب مبخر و طبقة سميكة من الرغوة." at bounding box center [376, 180] width 171 height 27
paste textarea "كثيف"
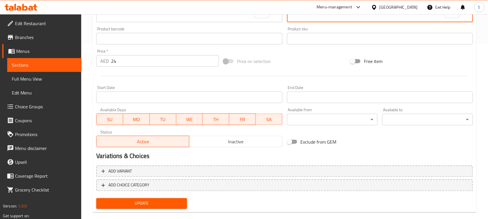
scroll to position [181, 0]
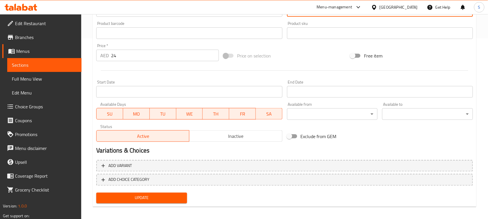
type textarea "إسبريسو مع حليب مبخر و طبقة كثيفة من الرغوة."
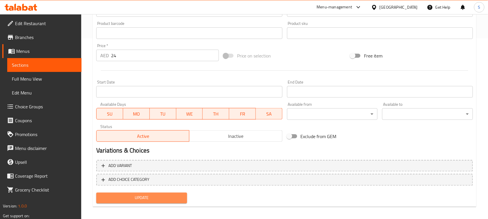
click at [174, 199] on span "Update" at bounding box center [141, 197] width 81 height 7
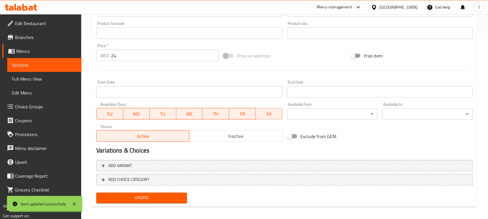
scroll to position [0, 0]
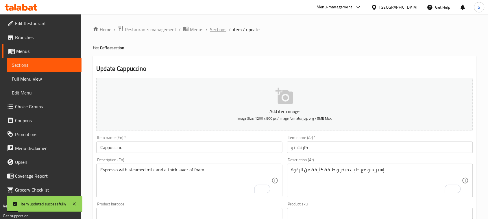
click at [220, 32] on span "Sections" at bounding box center [218, 29] width 16 height 7
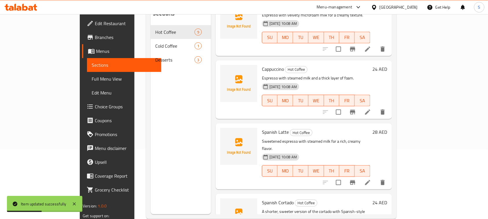
scroll to position [81, 0]
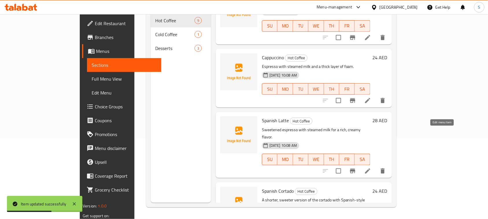
click at [370, 168] on icon at bounding box center [367, 170] width 5 height 5
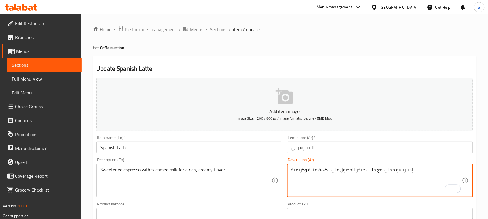
drag, startPoint x: 329, startPoint y: 170, endPoint x: 353, endPoint y: 169, distance: 24.0
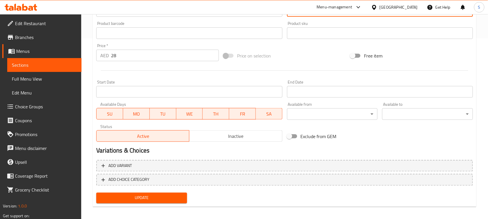
type textarea "إسبريسو محلى مع حليب مبخر لنكهة غنية وكريمية."
click at [173, 195] on span "Update" at bounding box center [141, 197] width 81 height 7
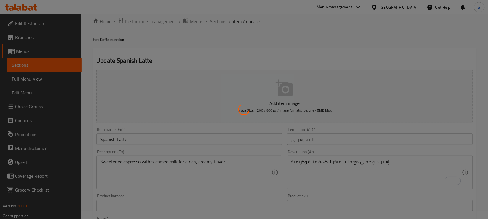
scroll to position [0, 0]
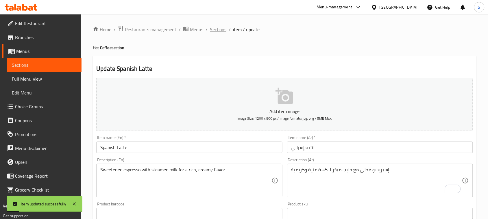
click at [217, 28] on span "Sections" at bounding box center [218, 29] width 16 height 7
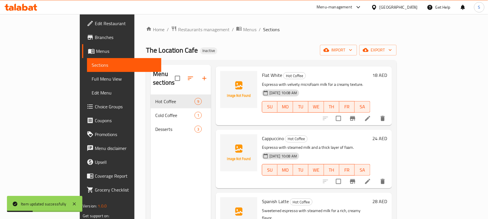
scroll to position [81, 0]
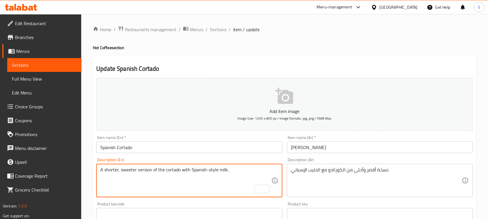
drag, startPoint x: 101, startPoint y: 171, endPoint x: 152, endPoint y: 167, distance: 51.6
click at [190, 170] on textarea "A shorter, sweeter version of the cortado with Spanish-style milk." at bounding box center [185, 180] width 171 height 27
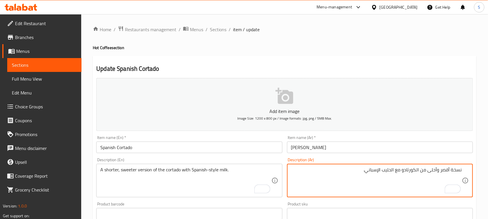
paste textarea "نسخة أقصر وأحلى من الكورتادو مع حليب على الطريقة الإسبانية"
click at [449, 175] on textarea "نسخة أقصر وأحلى من الكورتادو مع الحليب الإسباني. نسخة أقصر وأحلى من الكورتادو م…" at bounding box center [376, 180] width 171 height 27
click at [374, 172] on textarea "نسخة أقصر وأحلى من الكورتادو مع الحليب الإسباني. نسخة أقصر وأحلى من الكورتادو م…" at bounding box center [376, 180] width 171 height 27
click at [374, 170] on textarea "نسخة أقصر وأحلى من الكورتادو مع الحليب الإسباني. نسخة أقصر وأحلى من الكورتادو م…" at bounding box center [376, 180] width 171 height 27
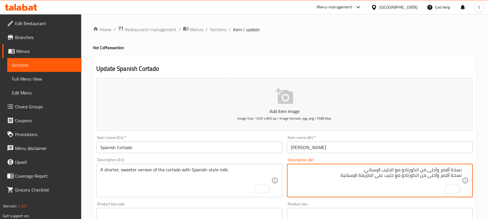
click at [374, 170] on textarea "نسخة أقصر وأحلى من الكورتادو مع الحليب الإسباني. نسخة أقصر وأحلى من الكورتادو م…" at bounding box center [376, 180] width 171 height 27
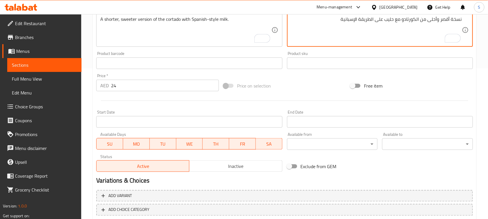
scroll to position [183, 0]
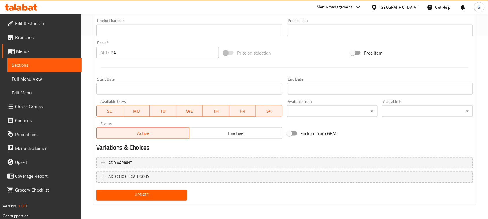
type textarea "نسخة أقصر وأحلى من الكورتادو مع حليب على الطريقة الإسبانية"
click at [168, 197] on span "Update" at bounding box center [141, 195] width 81 height 7
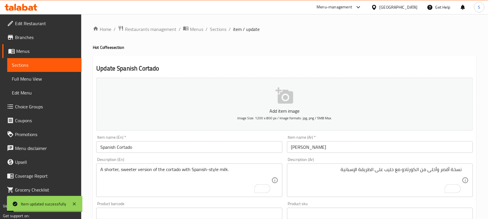
scroll to position [0, 0]
click at [218, 31] on span "Sections" at bounding box center [218, 29] width 16 height 7
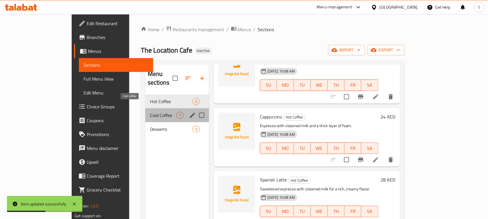
click at [150, 112] on span "Cold Coffee" at bounding box center [163, 115] width 26 height 7
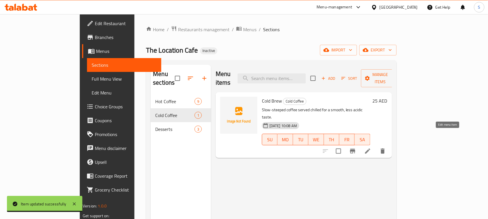
click at [371, 148] on icon at bounding box center [367, 151] width 7 height 7
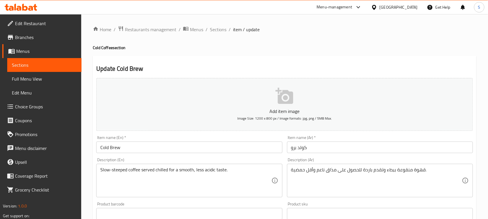
drag, startPoint x: 89, startPoint y: 72, endPoint x: 94, endPoint y: 76, distance: 6.6
click at [89, 72] on div "Home / Restaurants management / Menus / Sections / item / update Cold Coffee se…" at bounding box center [284, 208] width 407 height 389
drag, startPoint x: 100, startPoint y: 169, endPoint x: 222, endPoint y: 171, distance: 122.8
click at [222, 171] on div "Slow-steeped coffee served chilled for a smooth, less acidic taste. Description…" at bounding box center [189, 181] width 186 height 34
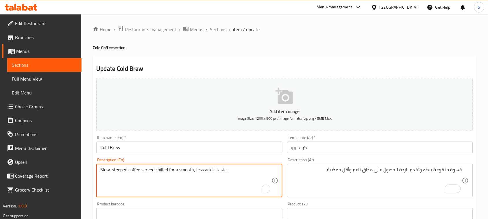
click at [220, 171] on textarea "Slow-steeped coffee served chilled for a smooth, less acidic taste." at bounding box center [185, 180] width 171 height 27
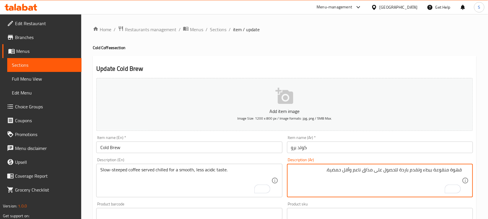
paste textarea "قهوة منقوعة ببطء ومقدّمة باردة لمذاق ناعم وأقل حموضة."
drag, startPoint x: 402, startPoint y: 170, endPoint x: 420, endPoint y: 168, distance: 18.3
click at [420, 168] on textarea "قهوة منقوعة ببطء وتقدم باردة للحصول على مذاق ناعم وأقل حمضية. قهوة منقوعة ببطء …" at bounding box center [376, 180] width 171 height 27
click at [385, 178] on textarea "قهوة منقوعة ببطء وتقدم باردة للحصول على مذاق ناعم وأقل حمضية. قهوة منقوعة ببطء …" at bounding box center [376, 180] width 171 height 27
drag, startPoint x: 396, startPoint y: 174, endPoint x: 422, endPoint y: 175, distance: 26.0
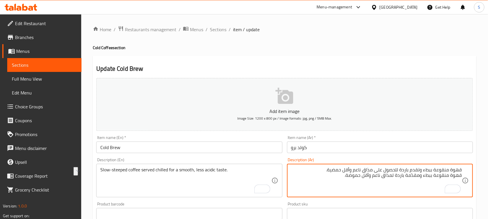
click at [422, 175] on textarea "قهوة منقوعة ببطء وتقدم باردة للحصول على مذاق ناعم وأقل حمضية. قهوة منقوعة ببطء …" at bounding box center [376, 180] width 171 height 27
paste textarea "تقدم"
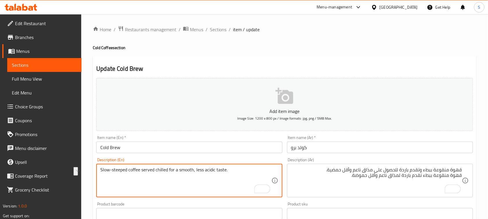
drag, startPoint x: 101, startPoint y: 170, endPoint x: 141, endPoint y: 169, distance: 39.6
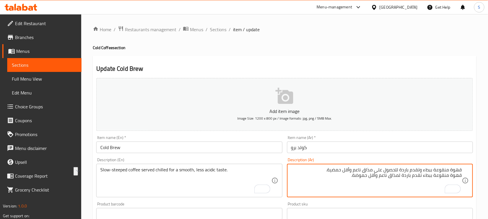
drag, startPoint x: 424, startPoint y: 177, endPoint x: 468, endPoint y: 174, distance: 44.3
paste textarea "To enrich screen reader interactions, please activate Accessibility in Grammarl…"
click at [438, 168] on textarea "قهوة منقوعة ببطء وتقدم باردة للحصول على مذاق ناعم وأقل حمضية. قهوة منقوعة ببطء …" at bounding box center [376, 180] width 171 height 27
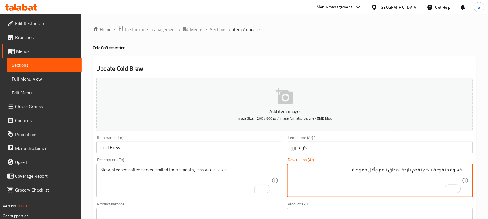
type textarea "قهوة منقوعة ببطء تقدم باردة لمذاق ناعم وأقل حموضة."
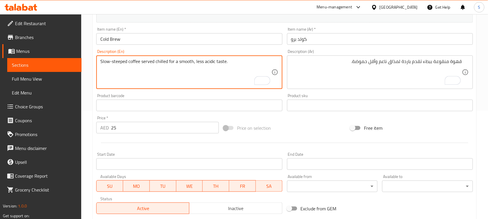
scroll to position [183, 0]
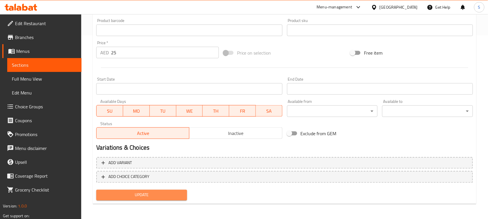
click at [148, 196] on span "Update" at bounding box center [141, 195] width 81 height 7
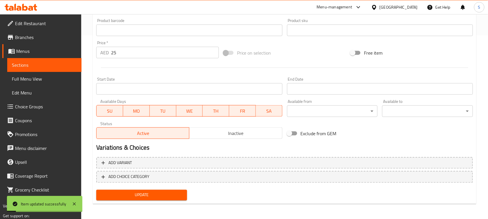
click at [149, 190] on button "Update" at bounding box center [141, 195] width 91 height 11
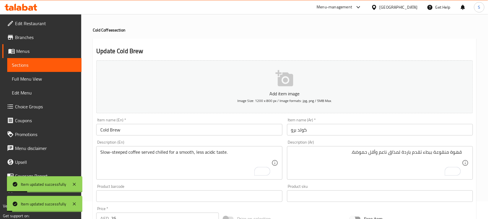
scroll to position [0, 0]
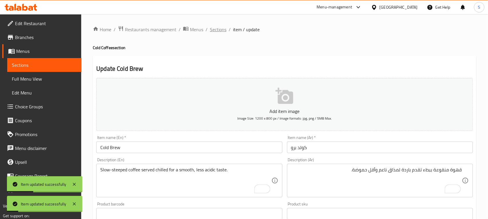
click at [215, 30] on span "Sections" at bounding box center [218, 29] width 16 height 7
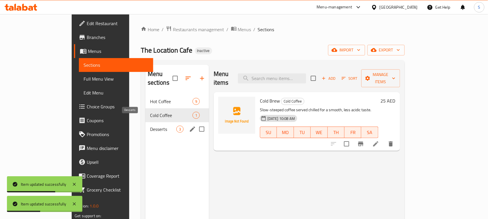
click at [150, 126] on span "Desserts" at bounding box center [163, 129] width 26 height 7
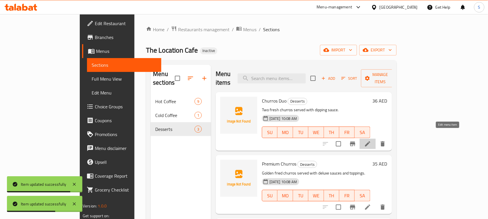
click at [371, 140] on icon at bounding box center [367, 143] width 7 height 7
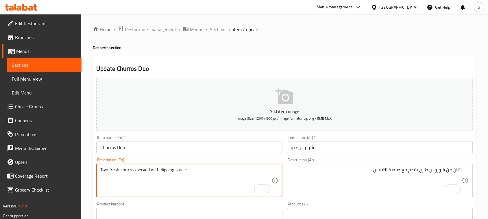
drag, startPoint x: 135, startPoint y: 170, endPoint x: 101, endPoint y: 171, distance: 34.4
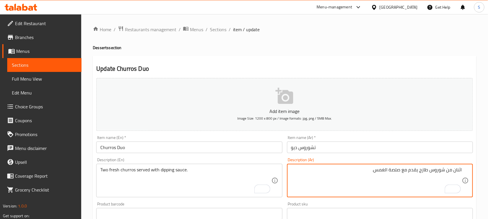
click at [361, 168] on textarea "اثنان من شوروس طازج يقدم مع صلصة الغمس." at bounding box center [376, 180] width 171 height 27
paste textarea "اثنان من التشوروز الطازجة"
drag, startPoint x: 443, startPoint y: 177, endPoint x: 468, endPoint y: 177, distance: 25.4
click at [468, 177] on div "اثنان من شوروس طازج يقدم مع صلصة الغمس. اثنان من التشوروز الطازجة Description (…" at bounding box center [380, 181] width 186 height 34
click at [441, 176] on textarea "اثنان من شوروس طازج يقدم مع صلصة الغمس. 2 تشوروز الطازجة" at bounding box center [376, 180] width 171 height 27
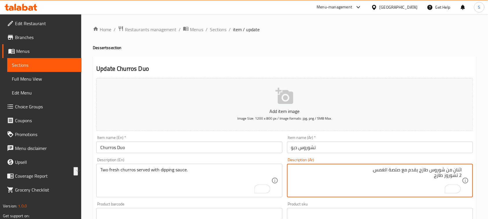
drag, startPoint x: 418, startPoint y: 171, endPoint x: 377, endPoint y: 170, distance: 41.3
click at [377, 170] on textarea "اثنان من شوروس طازج يقدم مع صلصة الغمس. 2 تشوروز طازج" at bounding box center [376, 180] width 171 height 27
click at [411, 178] on textarea "اثنان من شوروس طازج يقدم مع صلصة الغمس. 2 تشوروز طازج" at bounding box center [376, 180] width 171 height 27
paste textarea "يقدم مع صلصة الغمس"
click at [432, 175] on textarea "اثنان من شوروس طازج يقدم مع صلصة الغمس. 2 تشوروز طازج يقدم مع صلصة الغمس" at bounding box center [376, 180] width 171 height 27
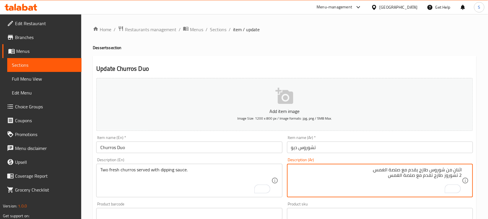
click at [401, 177] on textarea "اثنان من شوروس طازج يقدم مع صلصة الغمس. 2 تشوروز طازج تقدم مع صلصة الغمس" at bounding box center [376, 180] width 171 height 27
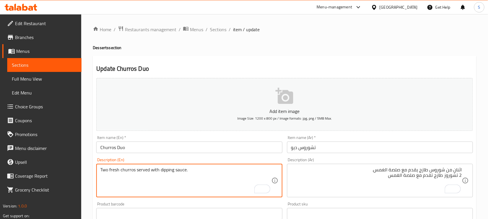
click at [170, 171] on textarea "Two fresh churros served with dipping sauce." at bounding box center [185, 180] width 171 height 27
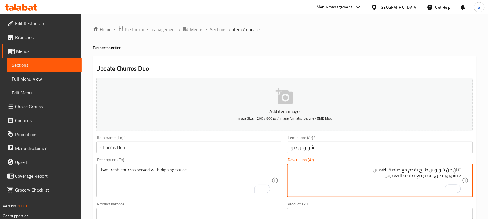
click at [398, 170] on textarea "اثنان من شوروس طازج يقدم مع صلصة الغمس. 2 تشوروز طازج تقدم مع صلصة التغميس" at bounding box center [376, 180] width 171 height 27
click at [400, 168] on textarea "2 تشوروز طازج تقدم مع صلصة التغميس" at bounding box center [376, 180] width 171 height 27
click at [412, 193] on textarea "2 تشوروز طازج تقدم مع صلصة تغميس" at bounding box center [376, 180] width 171 height 27
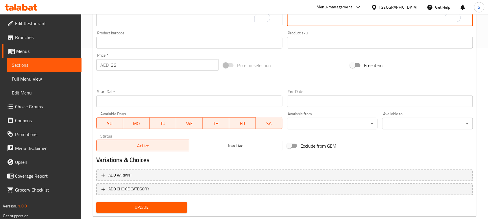
scroll to position [183, 0]
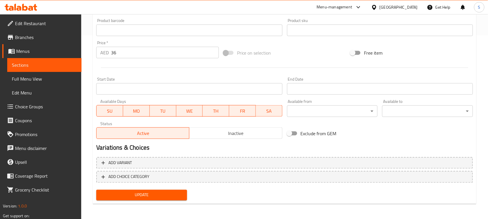
type textarea "2 تشوروز طازج تقدم مع صلصة تغميس"
click at [164, 196] on span "Update" at bounding box center [141, 195] width 81 height 7
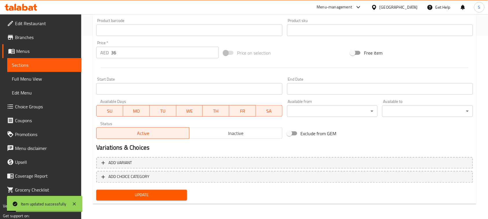
click at [161, 197] on span "Update" at bounding box center [141, 195] width 81 height 7
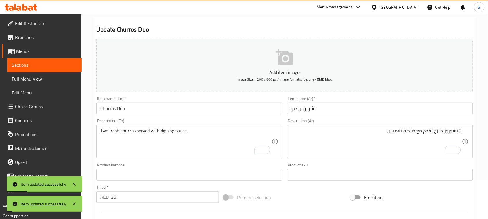
scroll to position [0, 0]
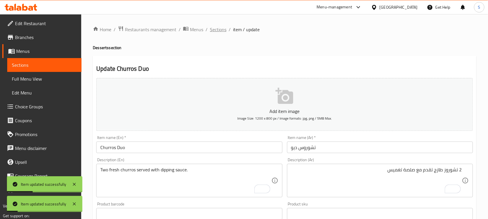
click at [214, 27] on span "Sections" at bounding box center [218, 29] width 16 height 7
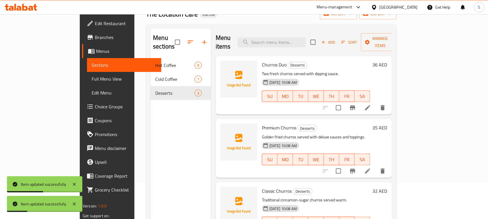
scroll to position [72, 0]
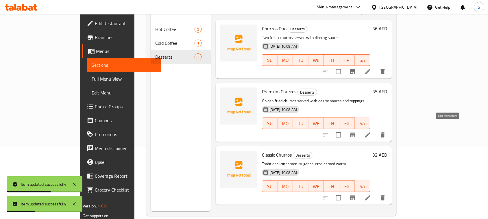
click at [371, 131] on icon at bounding box center [367, 134] width 7 height 7
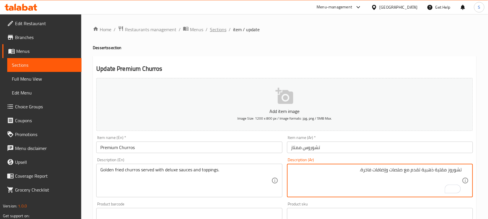
click at [221, 31] on span "Sections" at bounding box center [218, 29] width 16 height 7
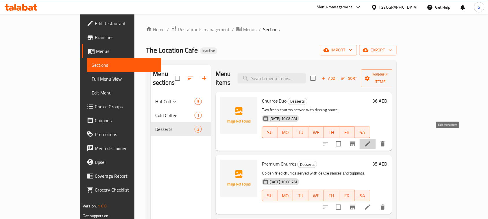
click at [371, 140] on icon at bounding box center [367, 143] width 7 height 7
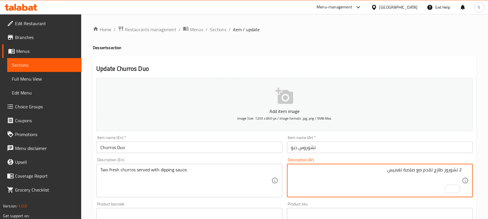
click at [453, 171] on textarea "2 تشوروز طازج تقدم مع صلصة تغميس" at bounding box center [376, 180] width 171 height 27
click at [452, 171] on textarea "2 تشوروز طازج تقدم مع صلصة تغميس" at bounding box center [376, 180] width 171 height 27
paste textarea "To enrich screen reader interactions, please activate Accessibility in Grammarl…"
click at [402, 186] on textarea "2 تشوروس طازج تقدم مع صلصة تغميس" at bounding box center [376, 180] width 171 height 27
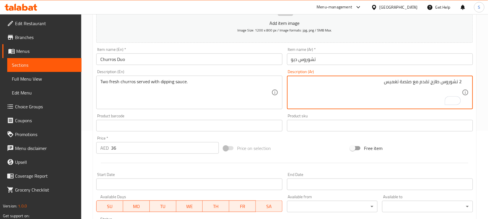
scroll to position [181, 0]
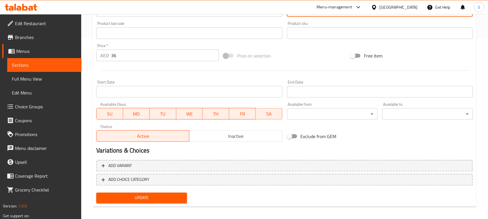
type textarea "2 تشوروس طازج تقدم مع صلصة تغميس"
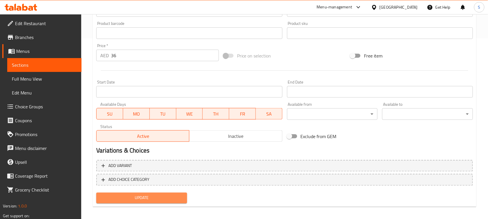
click at [138, 198] on span "Update" at bounding box center [141, 197] width 81 height 7
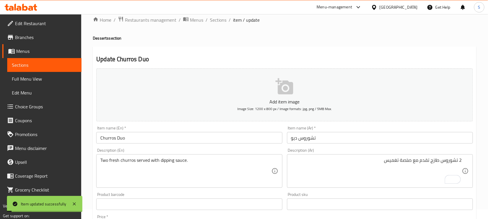
scroll to position [0, 0]
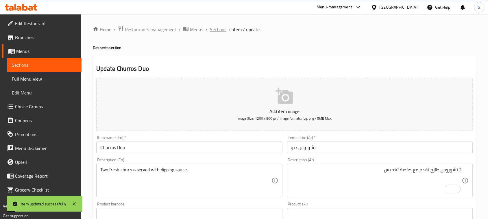
click at [221, 28] on span "Sections" at bounding box center [218, 29] width 16 height 7
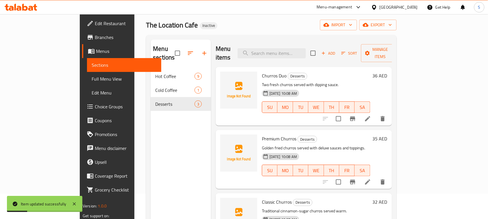
scroll to position [36, 0]
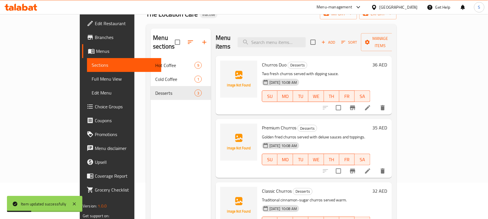
click at [376, 166] on li at bounding box center [367, 171] width 16 height 10
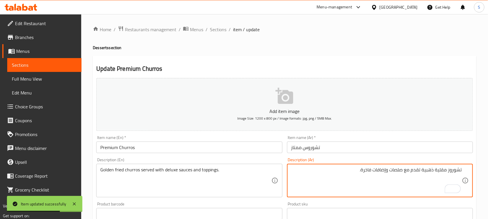
click at [454, 172] on textarea "تشوروز مقلية ذهبية تقدم مع صلصات وإضافات فاخرة." at bounding box center [376, 180] width 171 height 27
paste textarea "To enrich screen reader interactions, please activate Accessibility in Grammarl…"
click at [433, 168] on textarea "تشوروس مقلية ذهبية تقدم مع صلصات وإضافات فاخرة." at bounding box center [376, 180] width 171 height 27
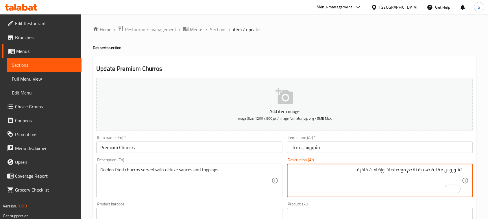
type textarea "تشوروس مقلية ذهبية تقدم مع صلصات وإضافات فاخرة."
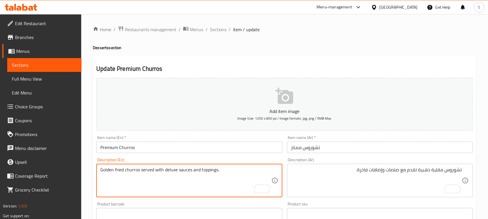
drag, startPoint x: 164, startPoint y: 170, endPoint x: 194, endPoint y: 137, distance: 44.6
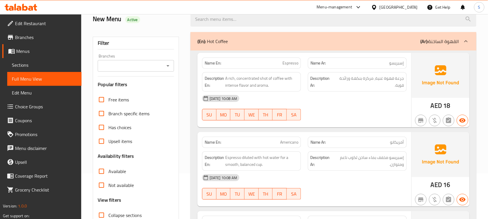
scroll to position [36, 0]
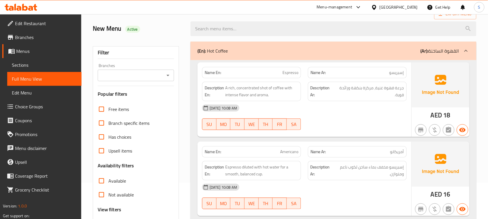
click at [249, 43] on div "(En): Hot Coffee (Ar): القهوة الساخنة" at bounding box center [333, 51] width 286 height 18
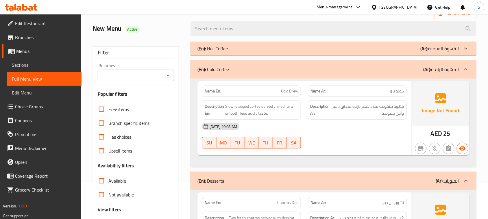
click at [246, 61] on div "(En): Cold Coffee (Ar): القهوة الباردة" at bounding box center [333, 69] width 286 height 18
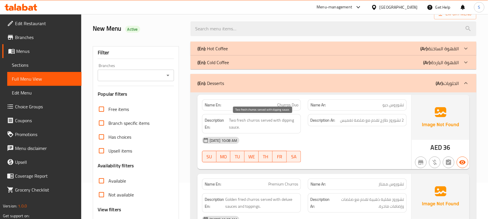
click at [252, 120] on span "Two fresh churros served with dipping sauce." at bounding box center [263, 124] width 69 height 14
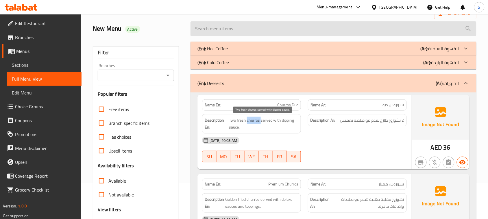
copy span "churros"
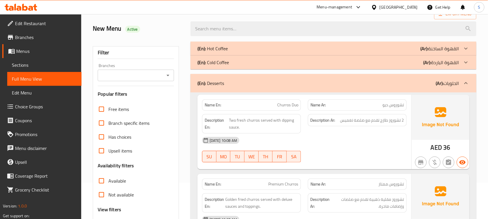
click at [396, 107] on span "تشوروس ديو" at bounding box center [393, 105] width 21 height 6
copy span "تشوروس"
click at [18, 64] on span "Sections" at bounding box center [44, 65] width 65 height 7
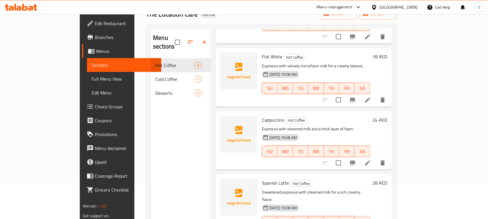
scroll to position [361, 0]
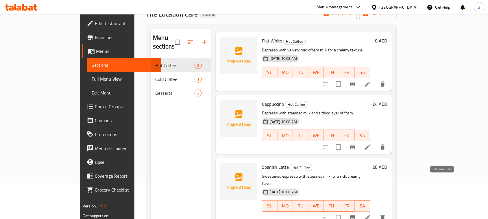
click at [371, 214] on icon at bounding box center [367, 217] width 7 height 7
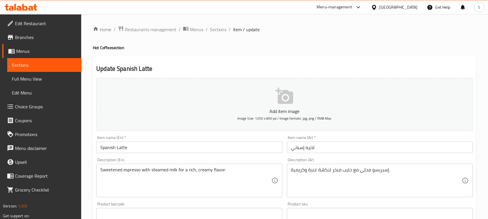
click at [305, 143] on input "لاتيه إسباني" at bounding box center [380, 148] width 186 height 12
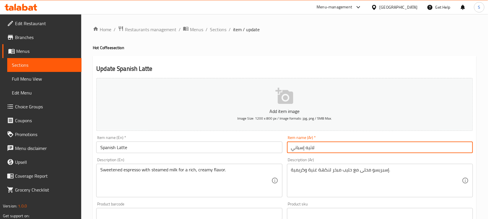
click at [305, 143] on input "لاتيه إسباني" at bounding box center [380, 148] width 186 height 12
paste input "text"
type input "لاتيه أسباني"
click at [275, 55] on div "Home / Restaurants management / Menus / Sections / item / update Hot Coffee sec…" at bounding box center [284, 209] width 383 height 366
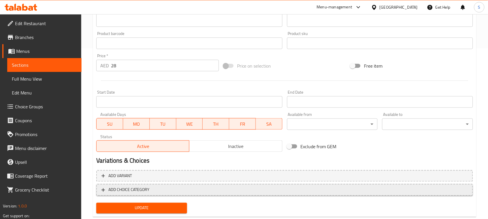
scroll to position [183, 0]
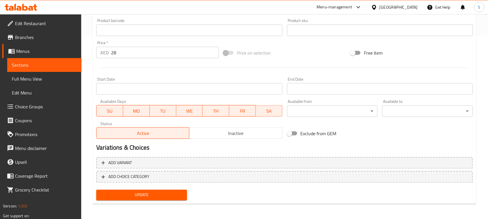
click at [163, 190] on button "Update" at bounding box center [141, 195] width 91 height 11
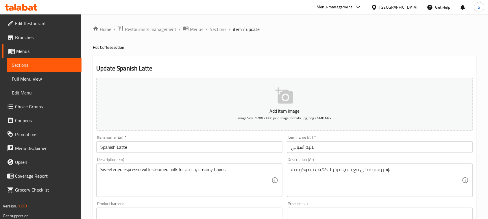
scroll to position [0, 0]
click at [218, 32] on span "Sections" at bounding box center [218, 29] width 16 height 7
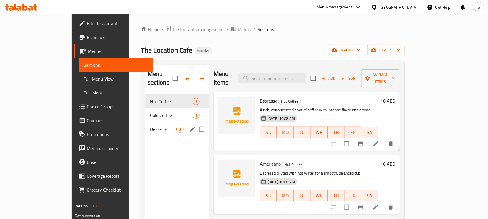
click at [145, 124] on div "Desserts 3" at bounding box center [177, 129] width 64 height 14
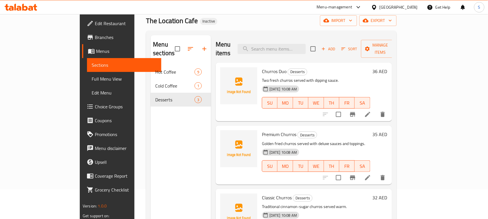
scroll to position [72, 0]
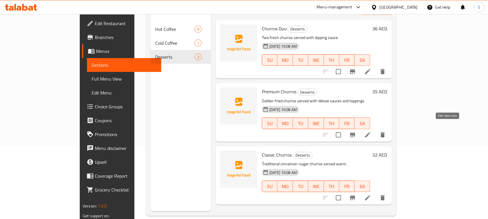
click at [371, 131] on icon at bounding box center [367, 134] width 7 height 7
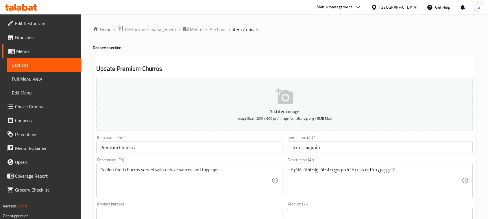
click at [329, 144] on input "تشوروس ممتاز" at bounding box center [380, 148] width 186 height 12
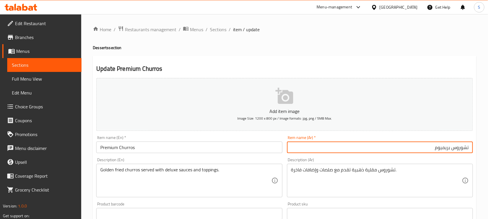
type input "تشوروس بريميوم"
click at [274, 50] on h4 "Desserts section" at bounding box center [284, 48] width 383 height 6
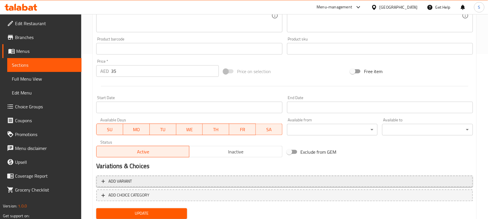
scroll to position [183, 0]
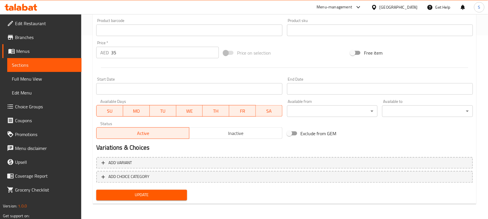
click at [168, 194] on span "Update" at bounding box center [141, 195] width 81 height 7
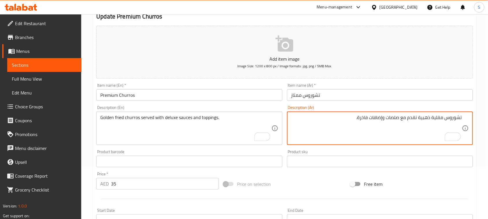
scroll to position [181, 0]
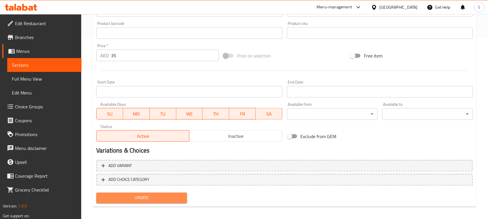
click at [164, 196] on span "Update" at bounding box center [141, 197] width 81 height 7
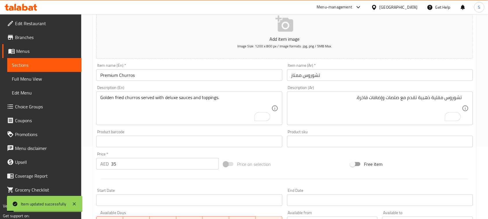
scroll to position [0, 0]
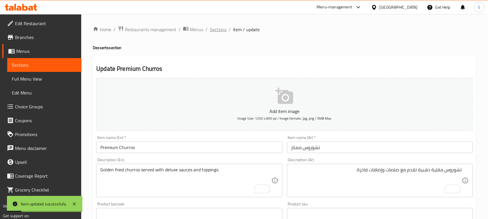
click at [221, 32] on span "Sections" at bounding box center [218, 29] width 16 height 7
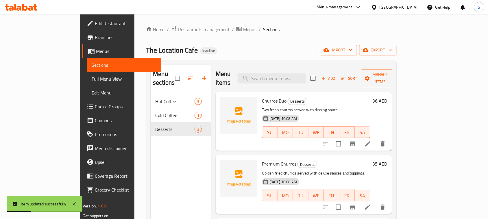
scroll to position [81, 0]
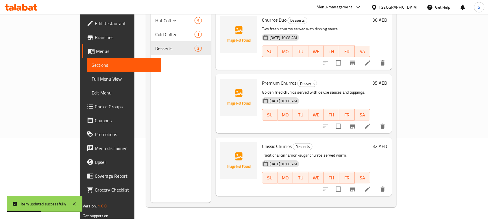
click at [371, 186] on icon at bounding box center [367, 189] width 7 height 7
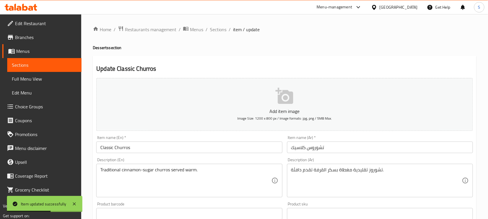
click at [367, 165] on div "تشوروز تقليدية مغطاة بسكر القرفة تقدم دافئة. Description (Ar)" at bounding box center [380, 181] width 186 height 34
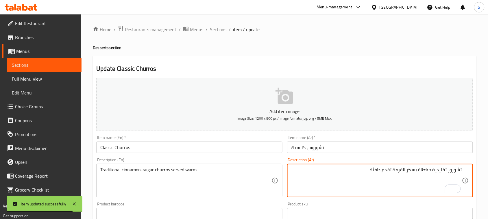
click at [456, 172] on textarea "تشوروز تقليدية مغطاة بسكر القرفة تقدم دافئة." at bounding box center [376, 180] width 171 height 27
paste textarea "deluxe sauces and toppings"
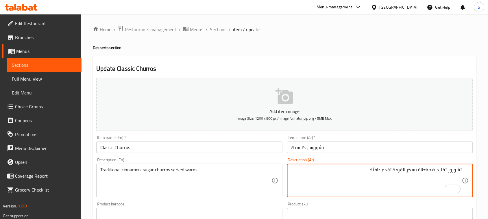
paste textarea "To enrich screen reader interactions, please activate Accessibility in Grammarl…"
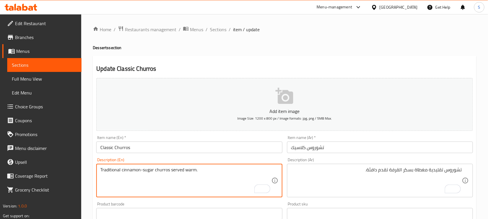
drag, startPoint x: 101, startPoint y: 170, endPoint x: 170, endPoint y: 171, distance: 69.1
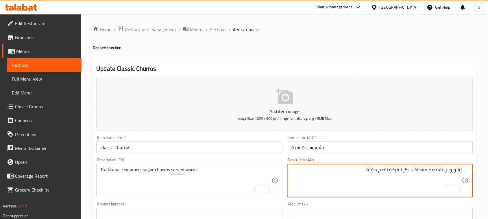
drag, startPoint x: 428, startPoint y: 170, endPoint x: 415, endPoint y: 167, distance: 13.5
click at [427, 168] on textarea "تشوروس تقليدية بسكر القرفة تقدم دافئة." at bounding box center [376, 180] width 171 height 27
click at [414, 170] on textarea "تشوروس تقليدية بالسكر القرفة تقدم دافئة." at bounding box center [376, 180] width 171 height 27
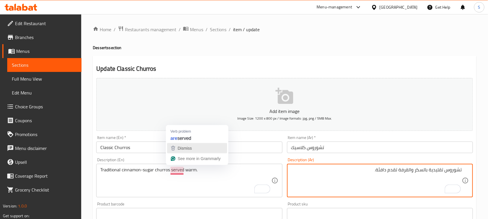
click at [181, 145] on div "Dismiss" at bounding box center [184, 148] width 15 height 9
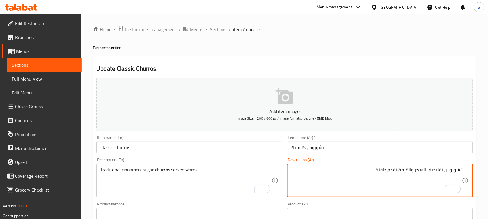
click at [457, 173] on textarea "تشوروس تقليدية بالسكر والقرفة تقدم دافئة." at bounding box center [376, 180] width 171 height 27
click at [413, 184] on textarea "تشوروس تقليدية بالسكر والقرفة تقدم دافئة." at bounding box center [376, 180] width 171 height 27
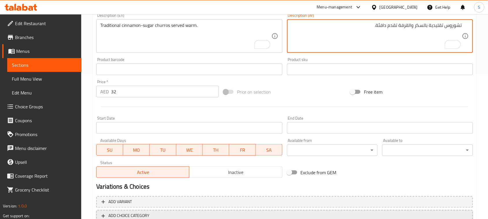
scroll to position [183, 0]
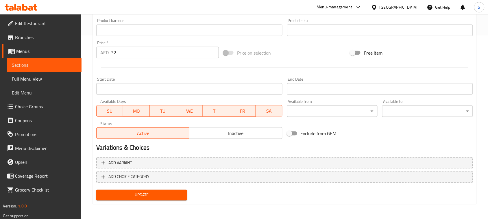
type textarea "تشوروس تقليدية بالسكر والقرفة تقدم دافئة."
click at [170, 190] on button "Update" at bounding box center [141, 195] width 91 height 11
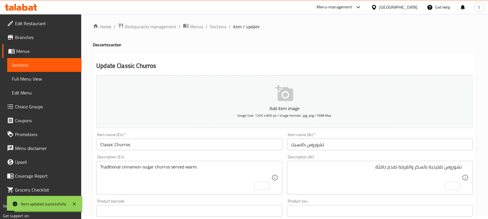
scroll to position [0, 0]
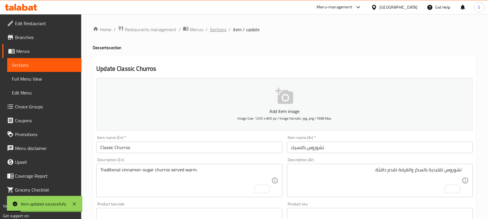
click at [218, 33] on span "Sections" at bounding box center [218, 29] width 16 height 7
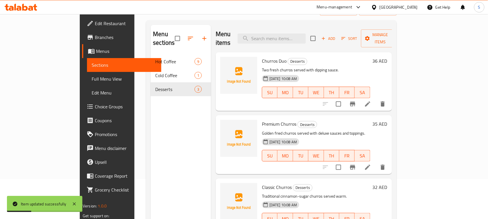
scroll to position [72, 0]
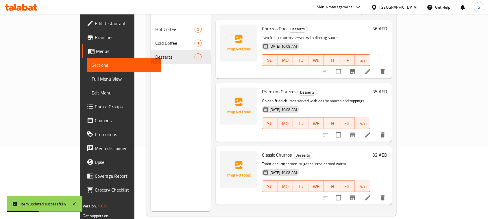
click at [371, 131] on icon at bounding box center [367, 134] width 7 height 7
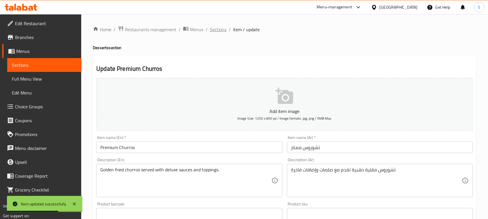
click at [223, 32] on span "Sections" at bounding box center [218, 29] width 16 height 7
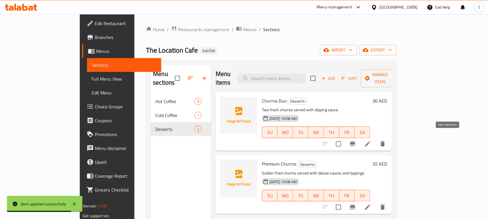
click at [371, 140] on icon at bounding box center [367, 143] width 7 height 7
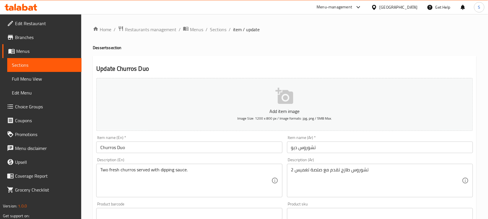
click at [282, 64] on div "Update Churros Duo Add item image Image Size: 1200 x 800 px / Image formats: jp…" at bounding box center [284, 222] width 383 height 332
click at [32, 81] on span "Full Menu View" at bounding box center [44, 78] width 65 height 7
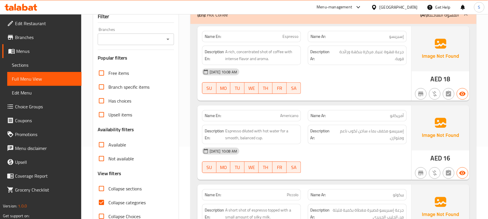
scroll to position [108, 0]
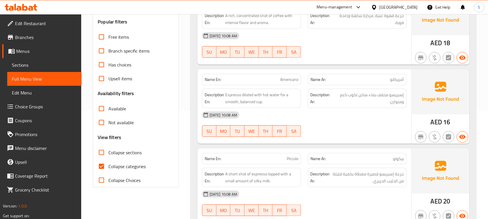
click at [103, 170] on input "Collapse categories" at bounding box center [101, 166] width 14 height 14
checkbox input "false"
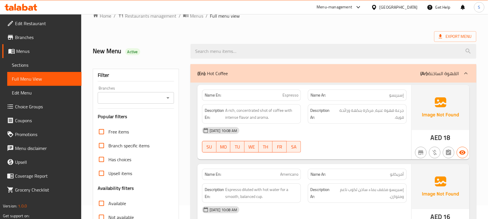
scroll to position [0, 0]
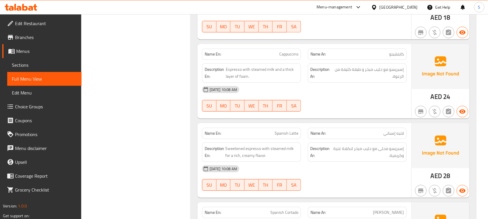
scroll to position [542, 0]
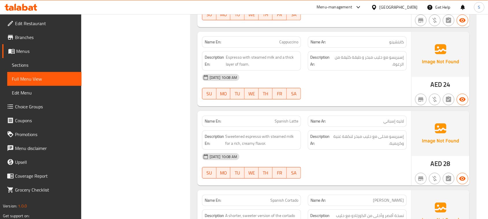
click at [284, 127] on div "Name En: Spanish Latte" at bounding box center [251, 121] width 99 height 11
copy span "Spanish Latte"
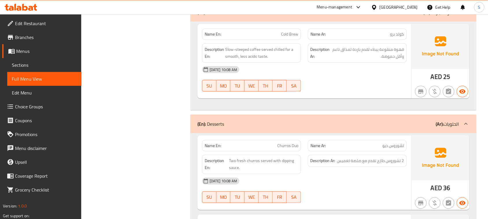
scroll to position [831, 0]
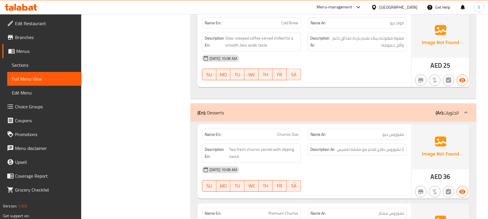
copy span "Cold Brew"
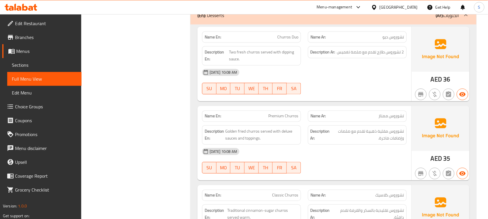
scroll to position [939, 0]
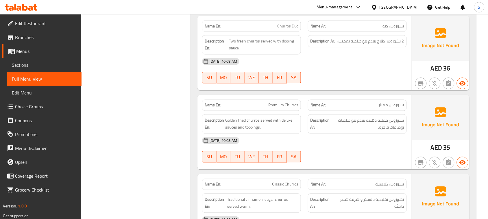
copy span "Premium Churros"
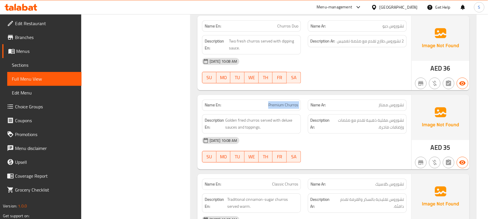
scroll to position [975, 0]
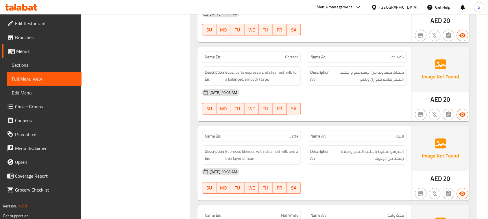
scroll to position [144, 0]
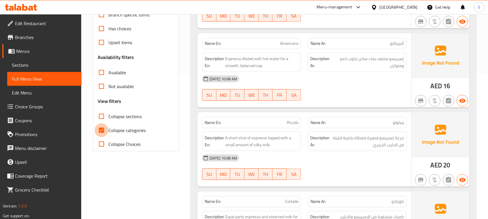
click at [101, 132] on input "Collapse categories" at bounding box center [101, 130] width 14 height 14
checkbox input "false"
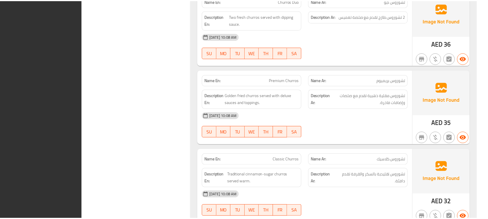
scroll to position [995, 0]
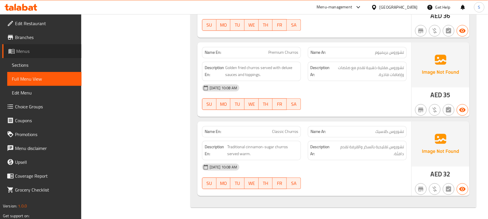
click at [29, 53] on span "Menus" at bounding box center [46, 51] width 61 height 7
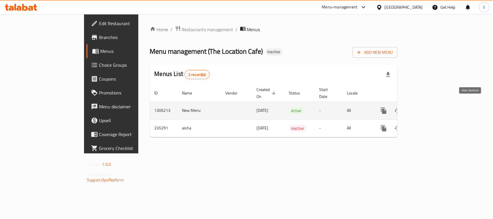
click at [429, 107] on icon "enhanced table" at bounding box center [425, 110] width 7 height 7
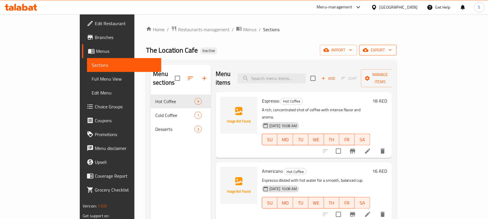
click at [368, 53] on icon "button" at bounding box center [366, 50] width 6 height 6
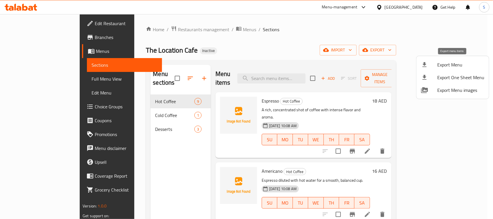
click at [450, 66] on span "Export Menu" at bounding box center [460, 64] width 47 height 7
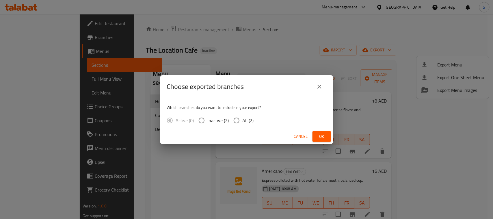
click at [248, 123] on span "All (2)" at bounding box center [248, 120] width 11 height 7
click at [243, 123] on input "All (2)" at bounding box center [237, 120] width 12 height 12
radio input "true"
click at [316, 137] on button "Ok" at bounding box center [322, 136] width 18 height 11
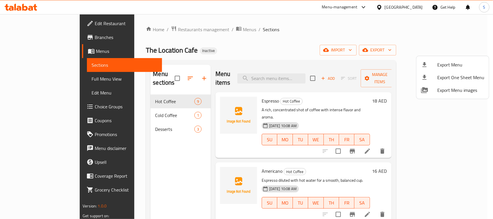
click at [297, 40] on div at bounding box center [246, 109] width 493 height 219
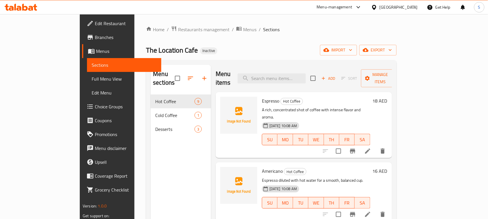
click at [95, 27] on span "Edit Restaurant" at bounding box center [126, 23] width 62 height 7
